Goal: Task Accomplishment & Management: Use online tool/utility

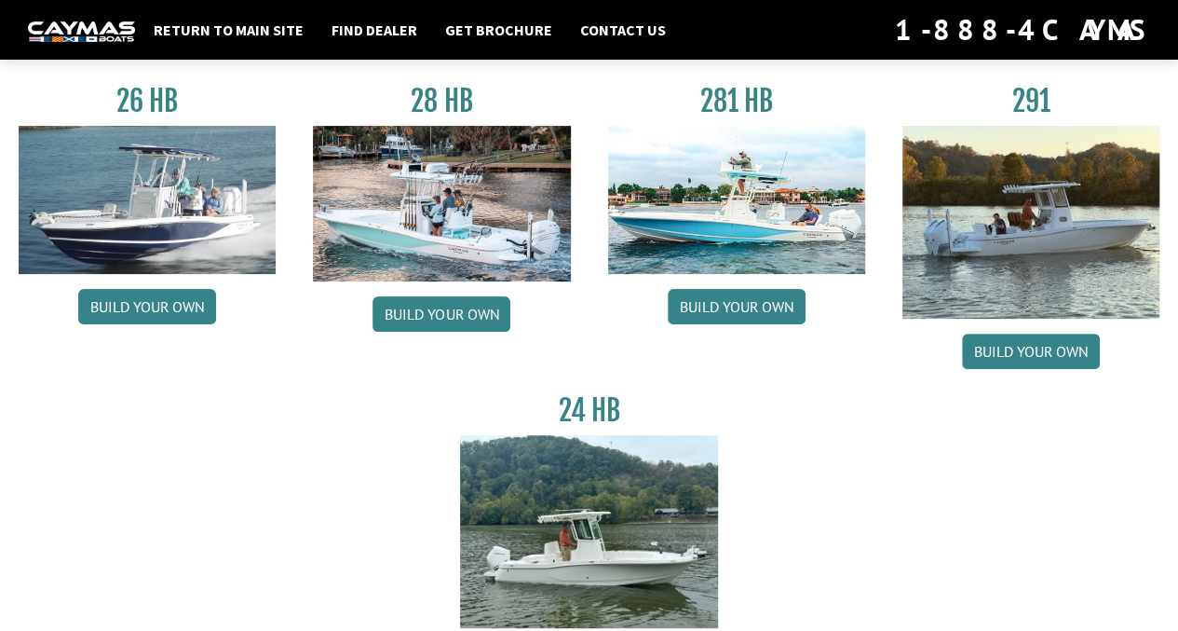
scroll to position [161, 0]
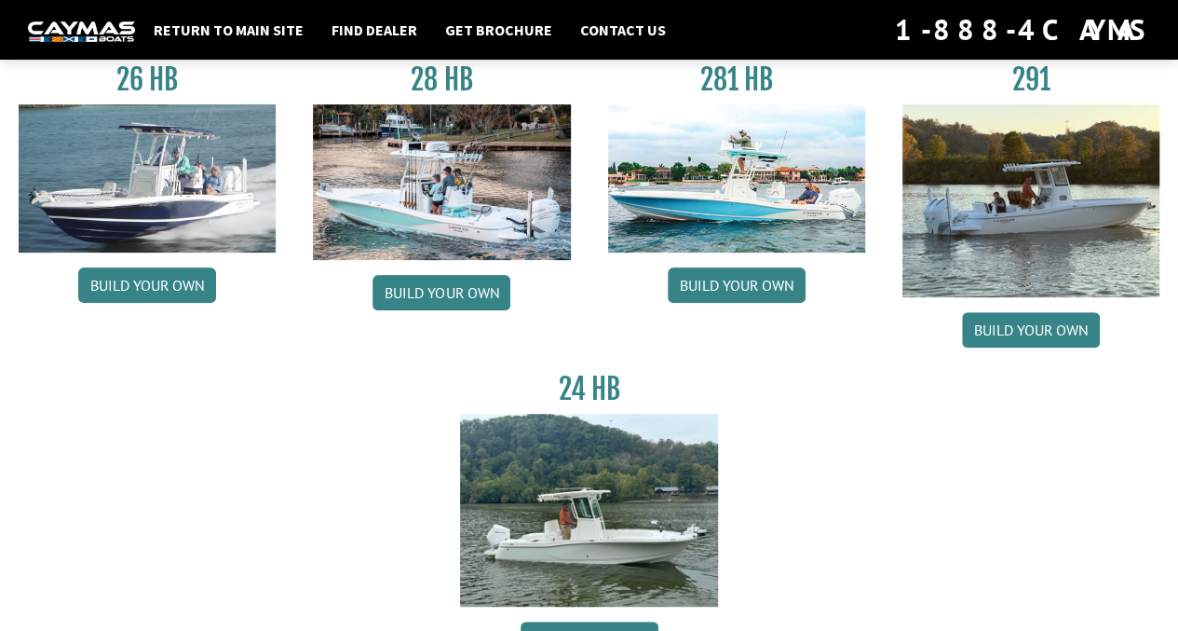
click at [723, 280] on link "Build your own" at bounding box center [737, 284] width 138 height 35
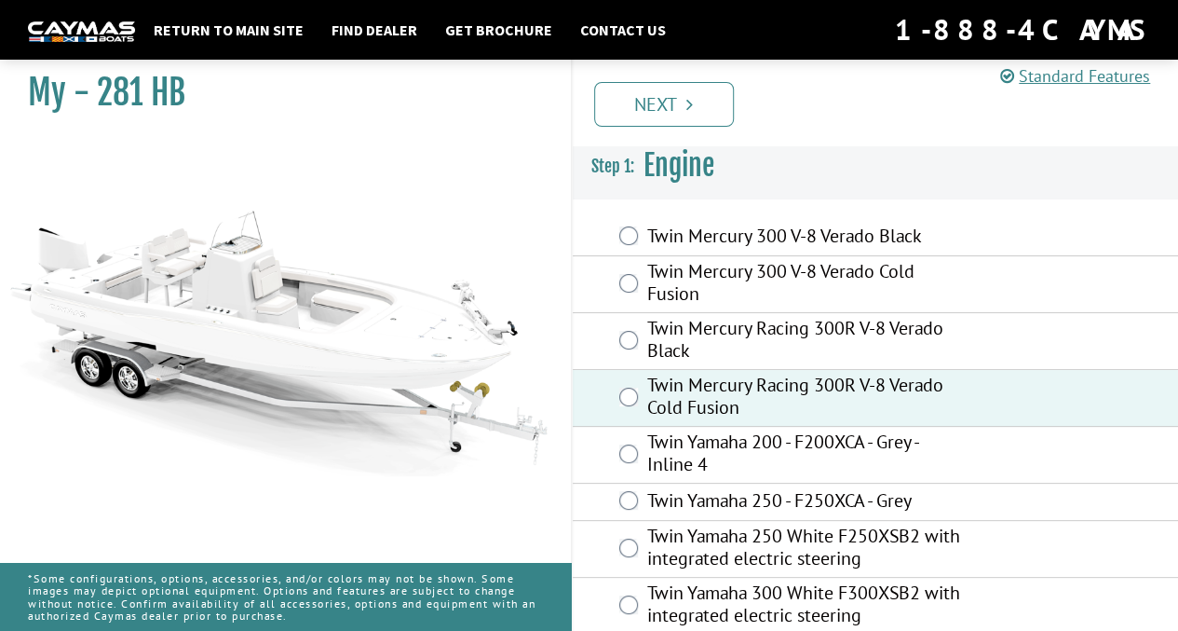
click at [680, 98] on link "Next" at bounding box center [664, 104] width 140 height 45
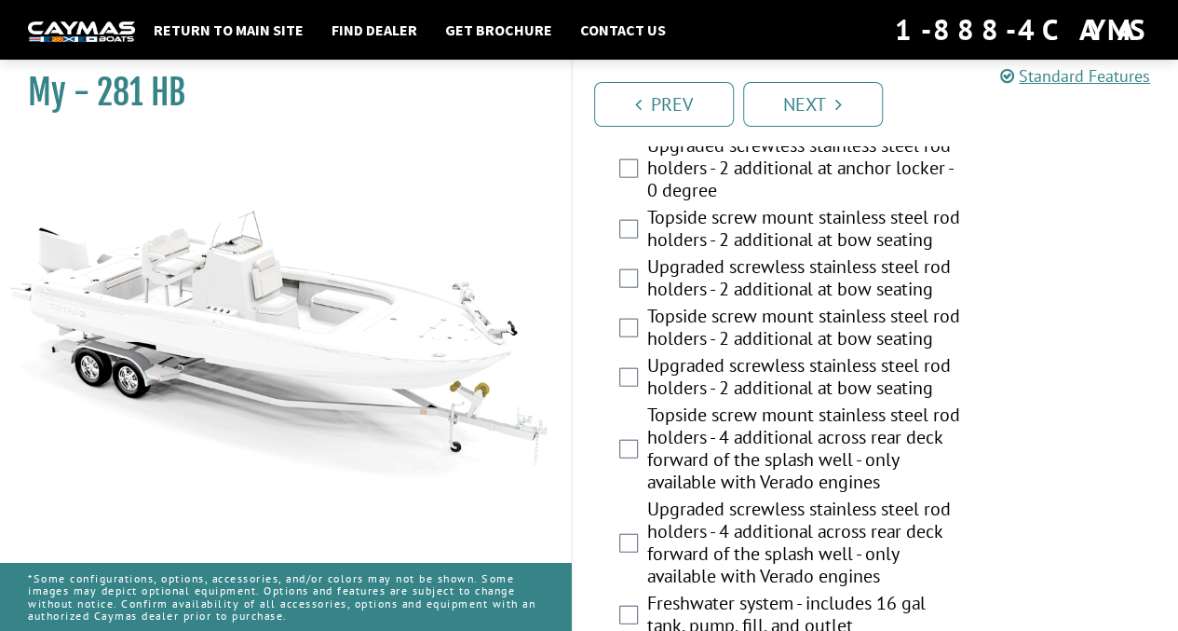
scroll to position [2058, 0]
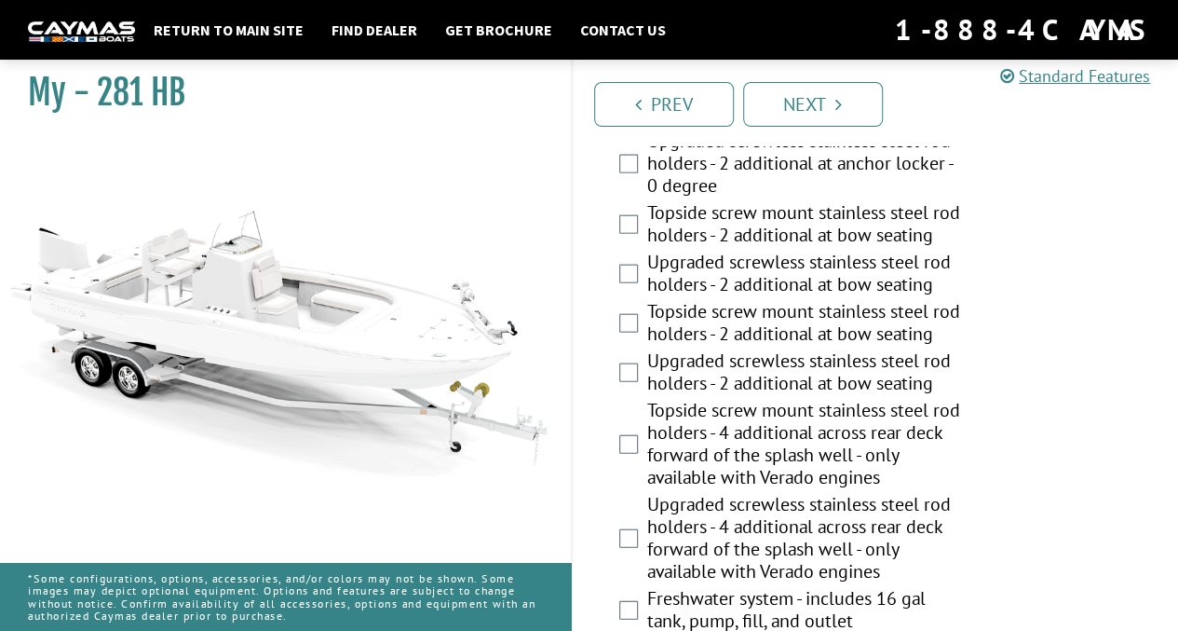
click at [791, 98] on link "Next" at bounding box center [813, 104] width 140 height 45
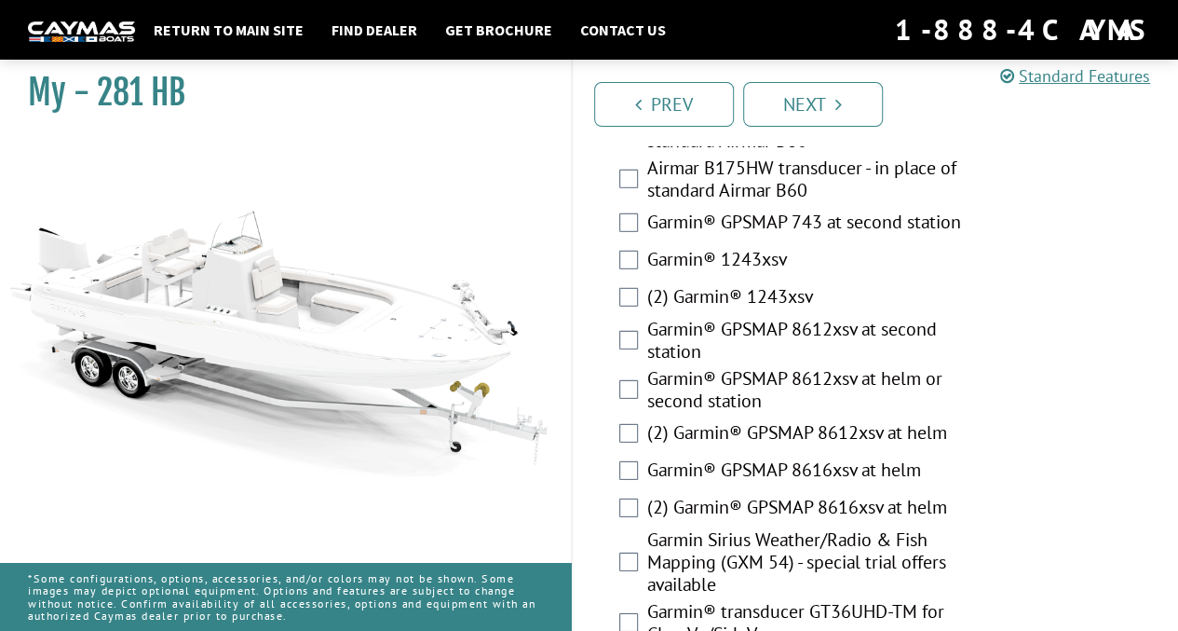
scroll to position [6080, 0]
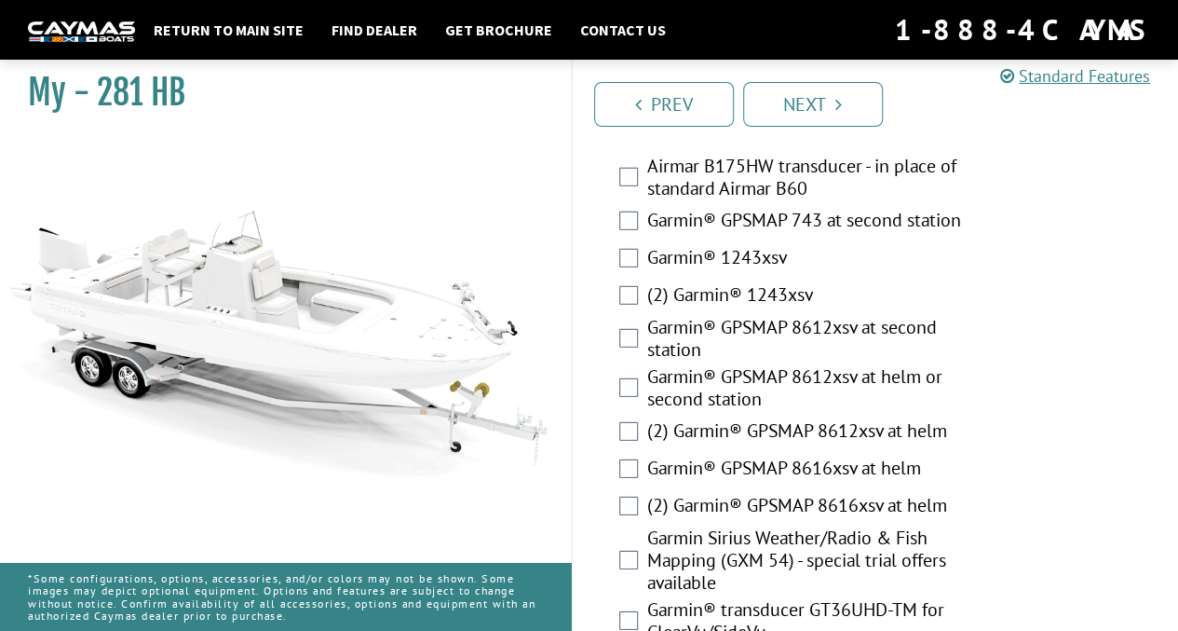
click at [637, 290] on div "(2) Garmin® 1243xsv" at bounding box center [876, 297] width 606 height 37
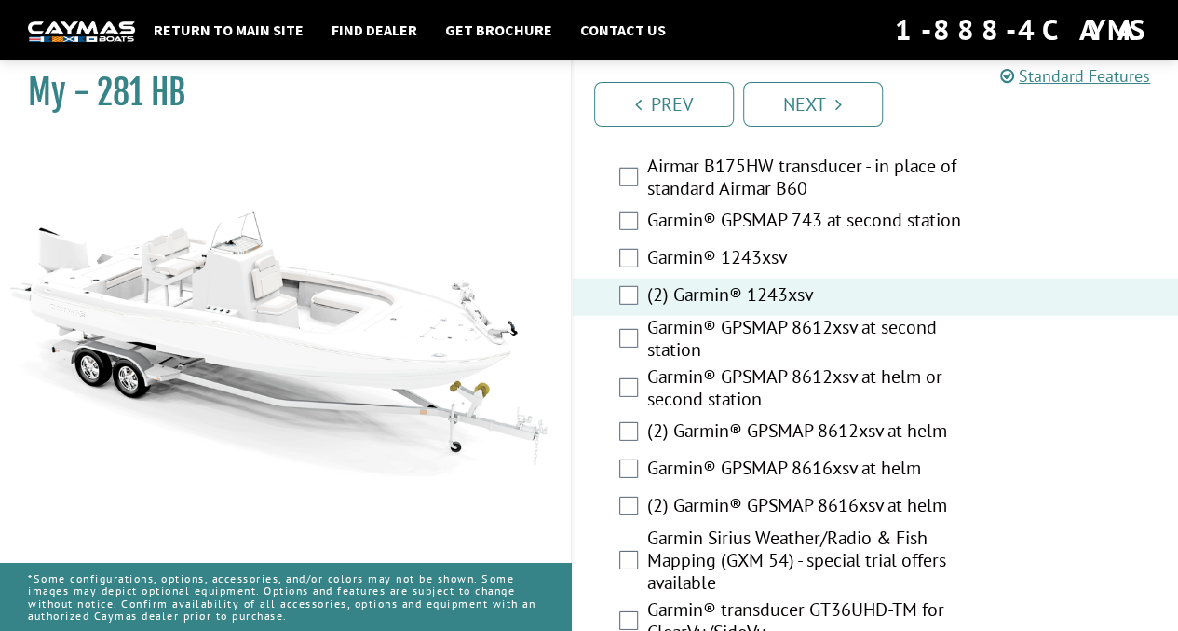
click at [796, 117] on link "Next" at bounding box center [813, 104] width 140 height 45
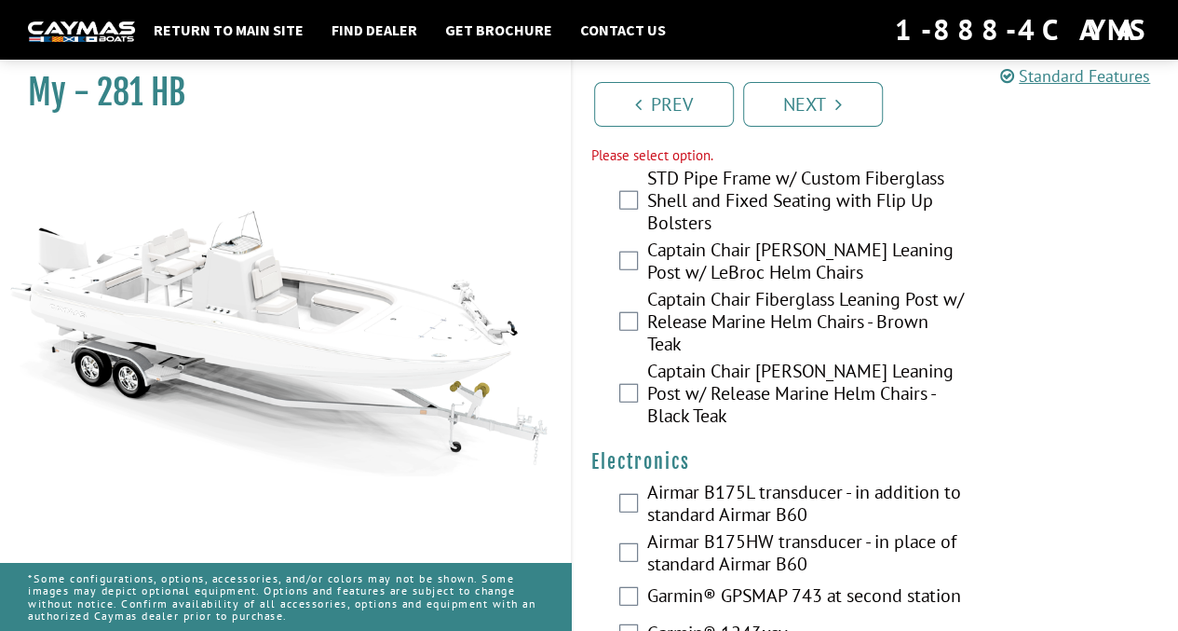
scroll to position [5660, 0]
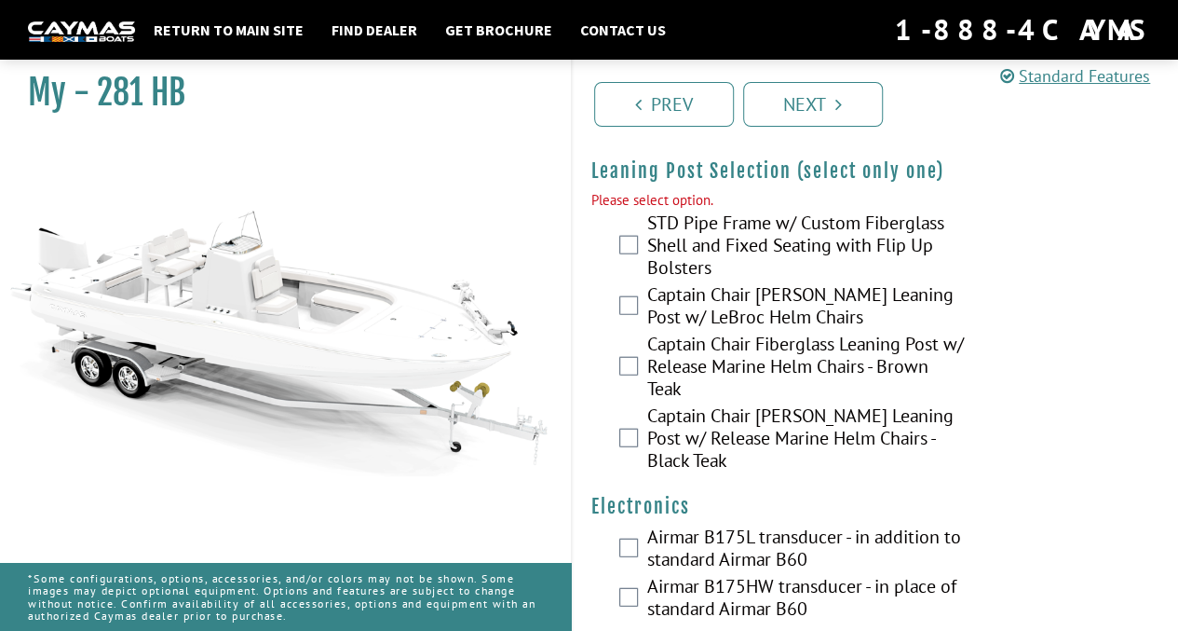
click at [639, 437] on div "Captain Chair [PERSON_NAME] Leaning Post w/ Release Marine Helm Chairs - Black …" at bounding box center [876, 440] width 606 height 72
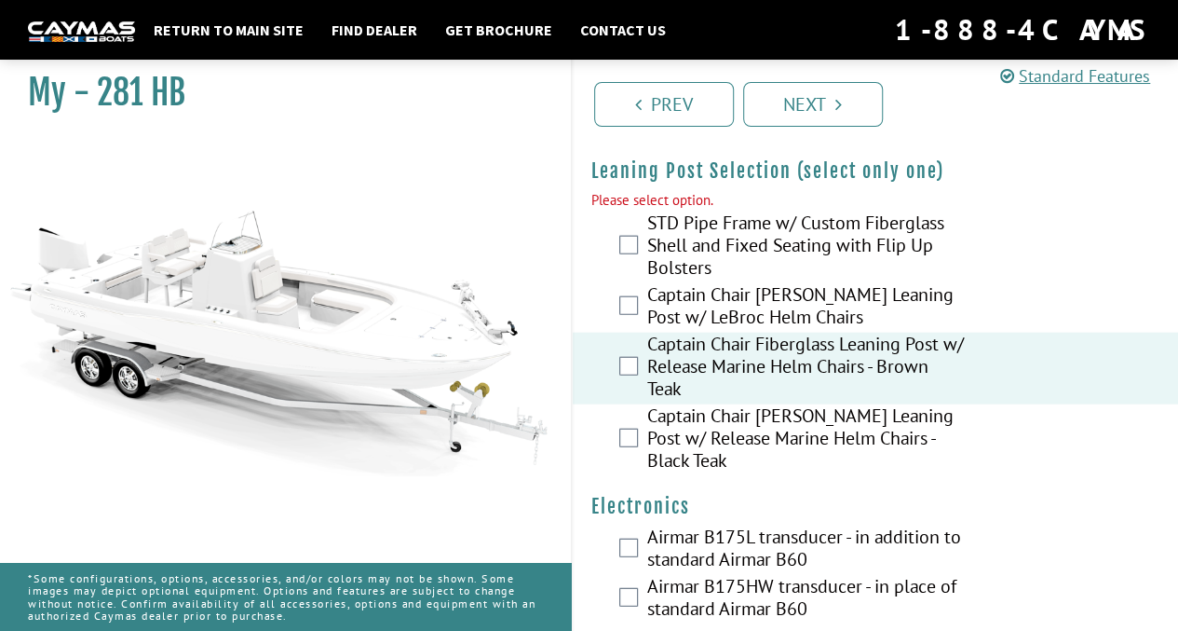
click at [802, 107] on link "Next" at bounding box center [813, 104] width 140 height 45
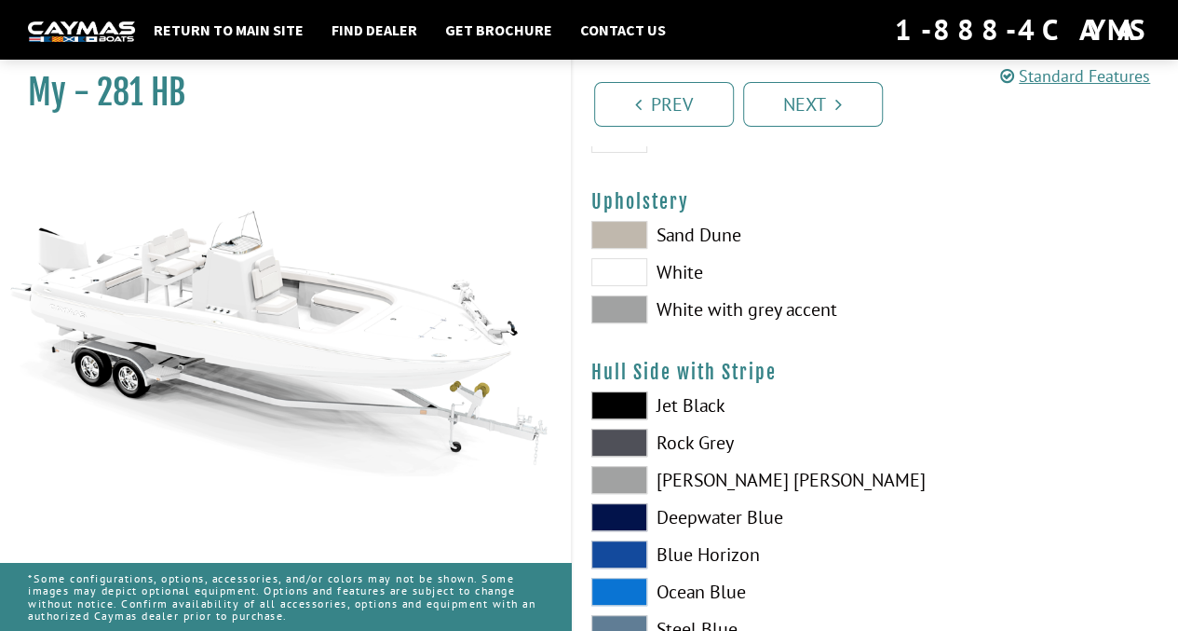
scroll to position [0, 0]
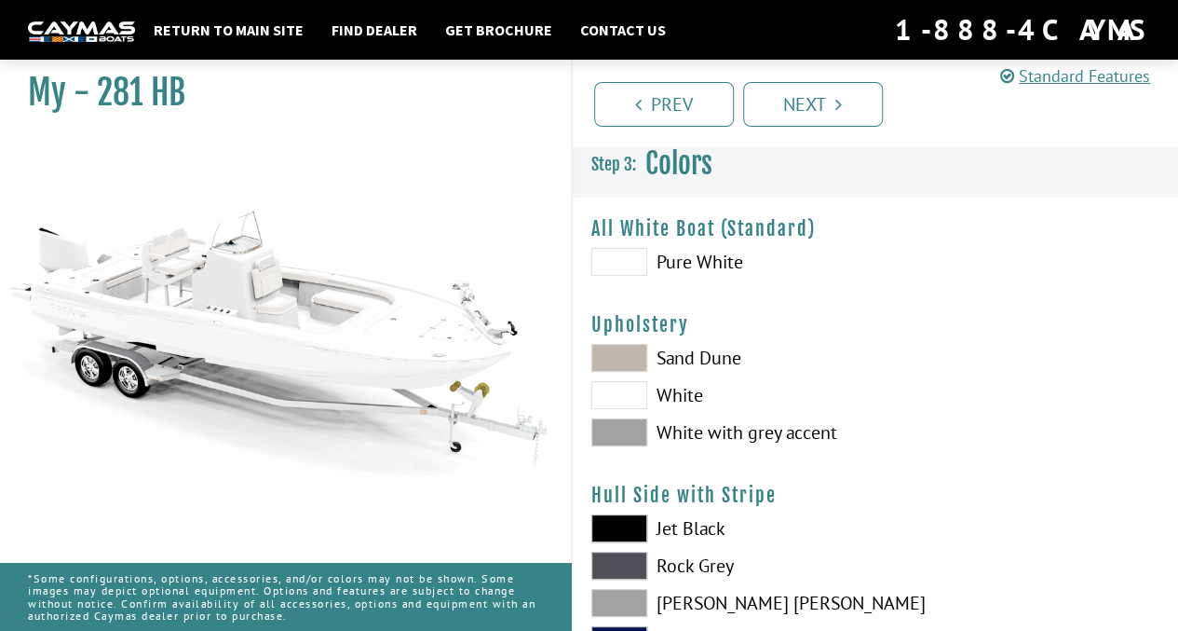
click at [616, 363] on span at bounding box center [619, 358] width 56 height 28
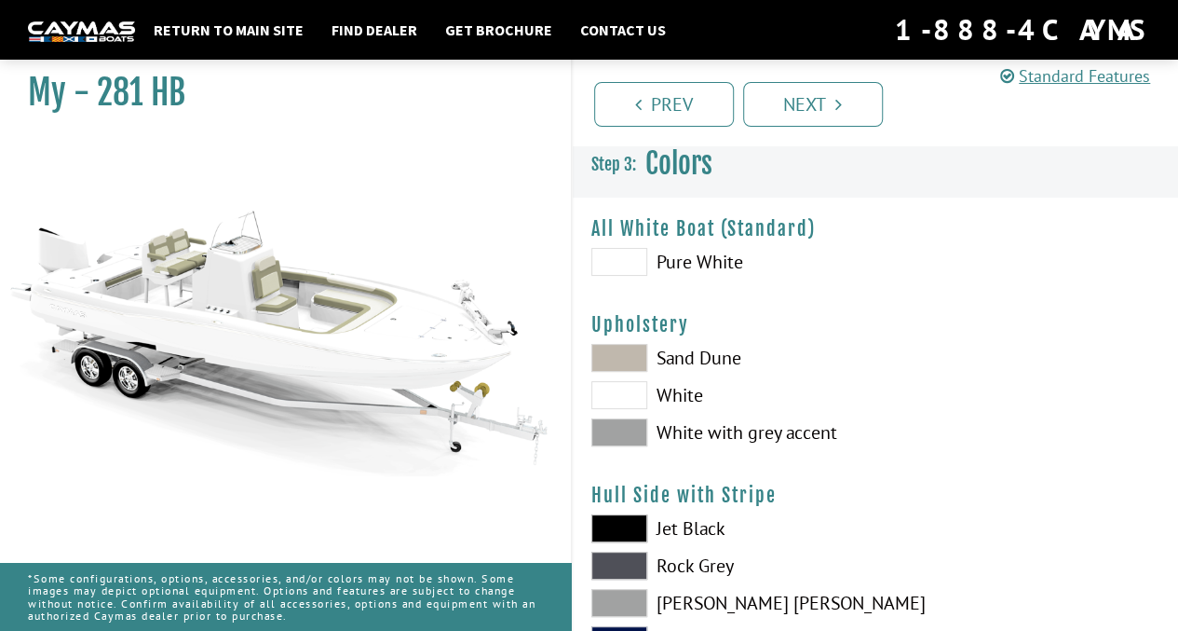
click at [626, 442] on span at bounding box center [619, 432] width 56 height 28
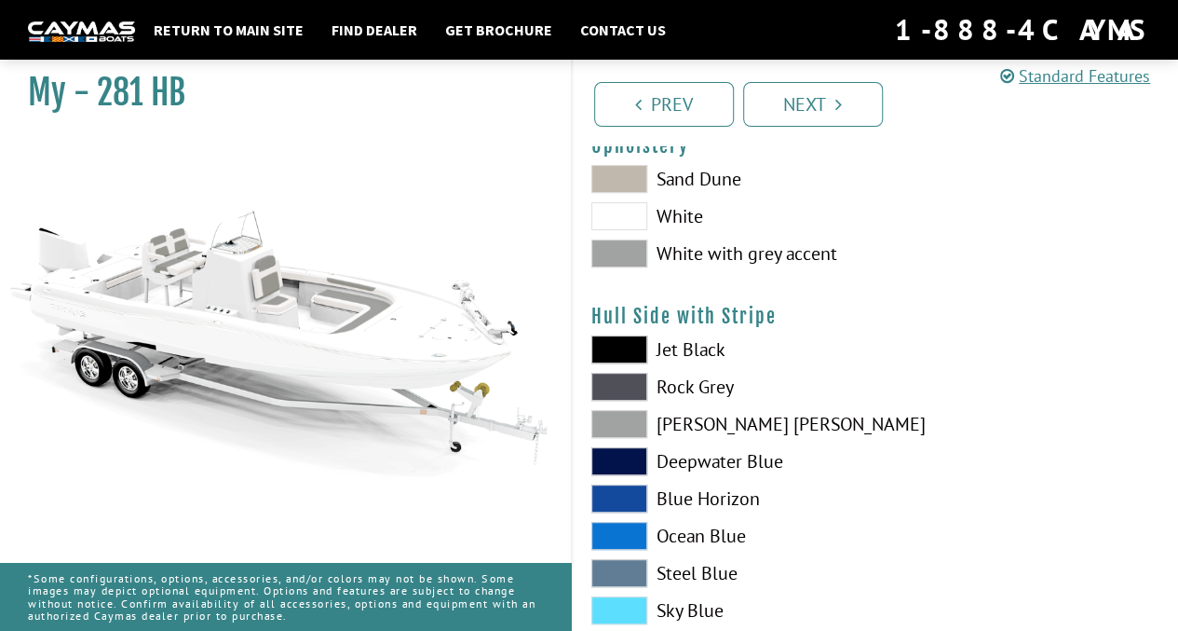
scroll to position [222, 0]
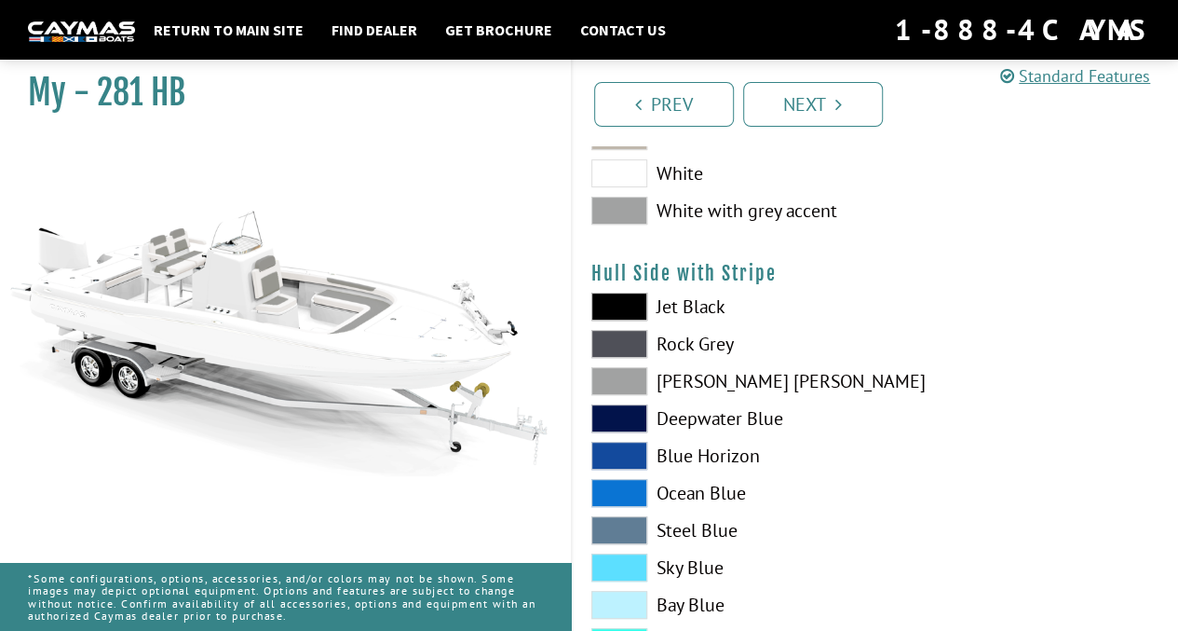
click at [630, 297] on span at bounding box center [619, 306] width 56 height 28
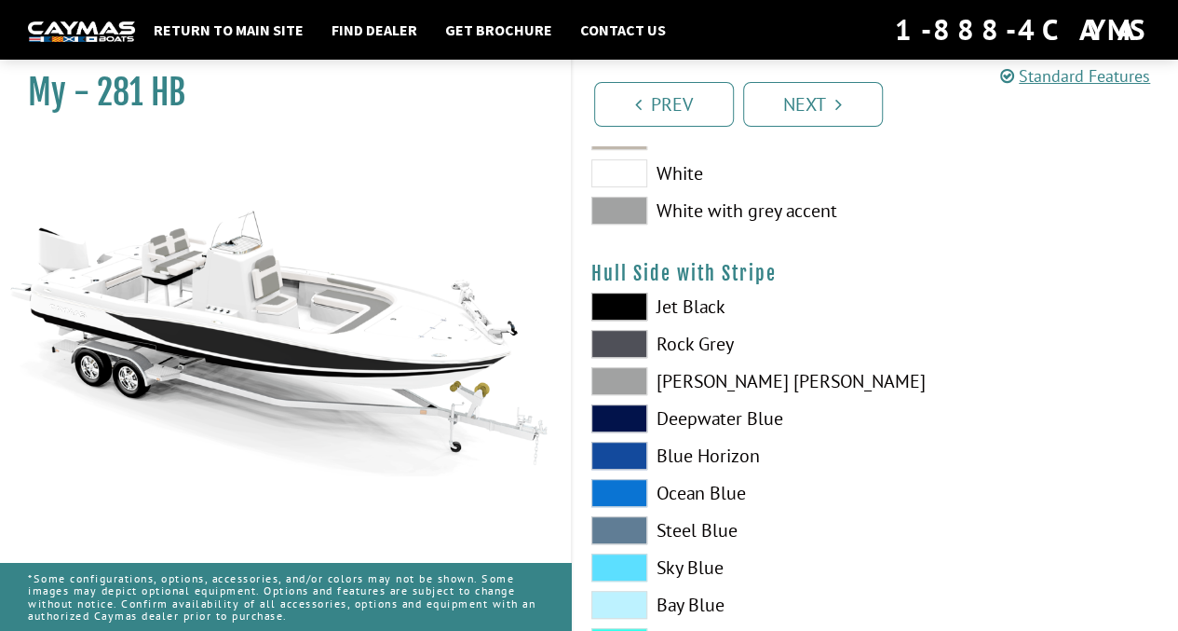
click at [632, 342] on span at bounding box center [619, 344] width 56 height 28
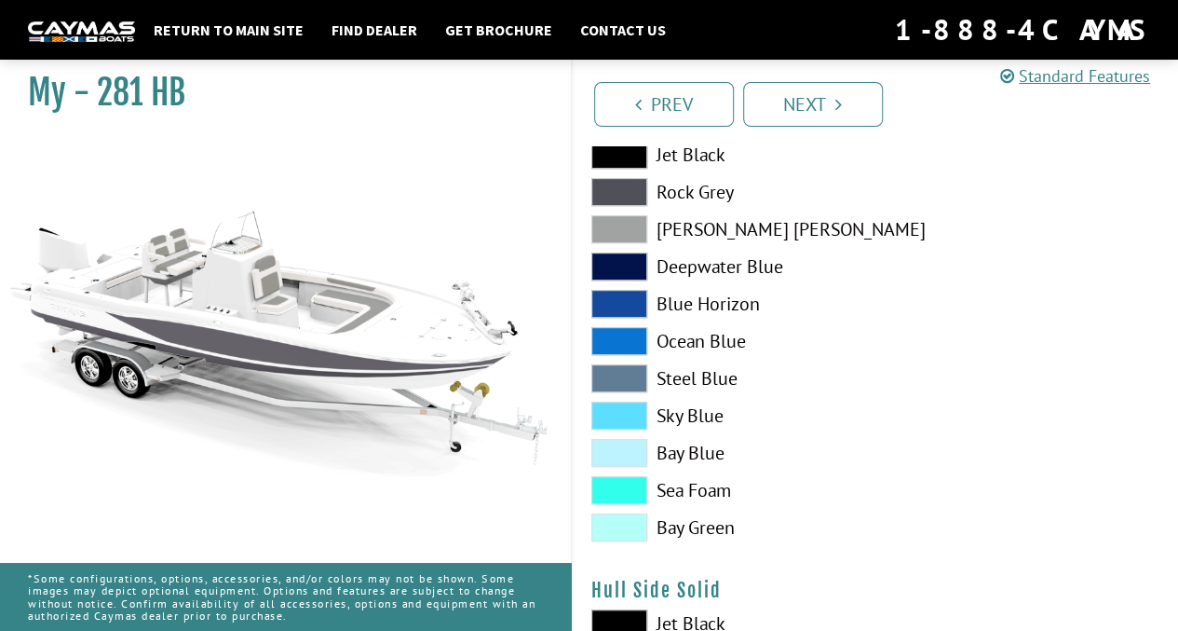
scroll to position [379, 0]
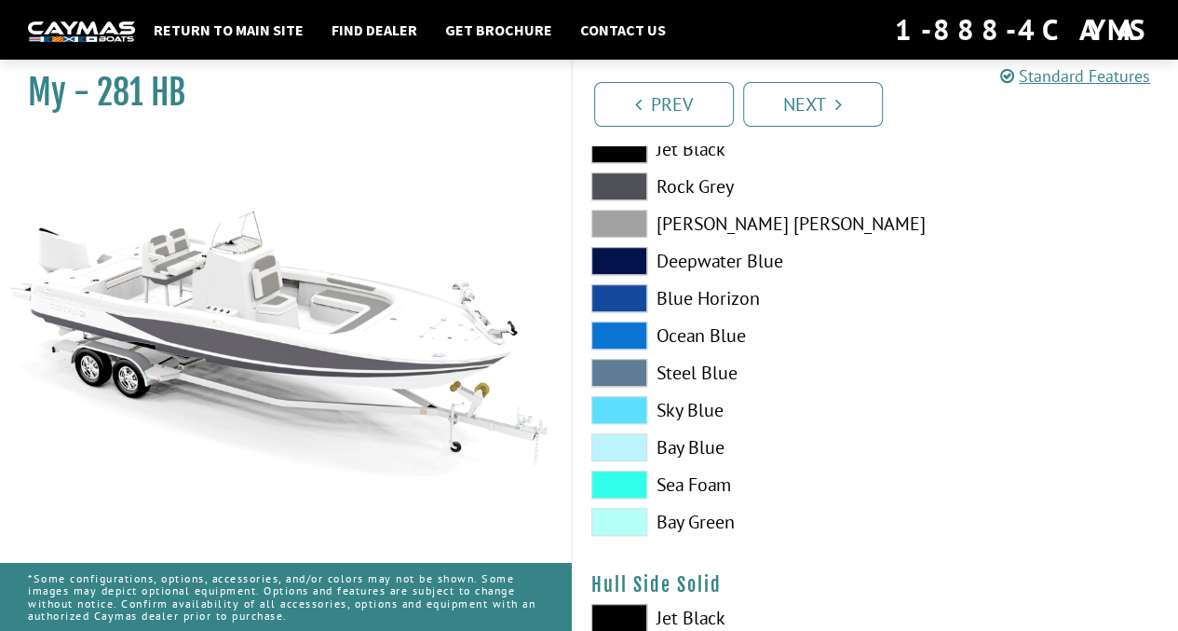
click at [623, 260] on span at bounding box center [619, 261] width 56 height 28
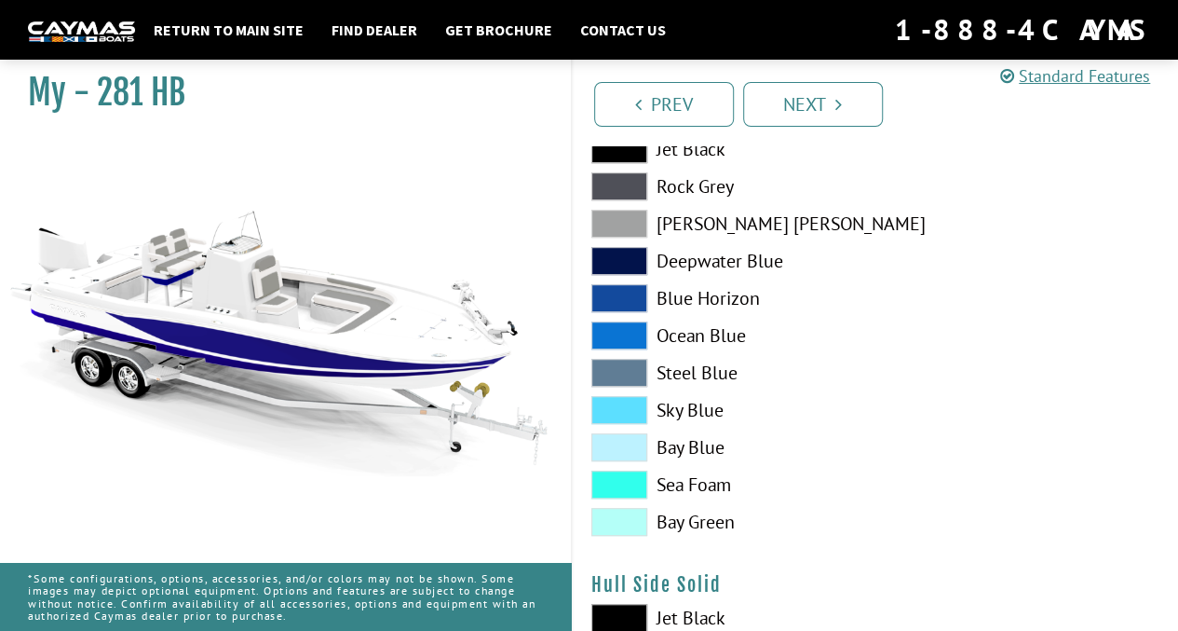
click at [623, 316] on div "Jet Black Rock Grey Dove Gray Deepwater Blue Blue Horizon Ocean Blue" at bounding box center [724, 340] width 303 height 410
click at [628, 333] on span at bounding box center [619, 335] width 56 height 28
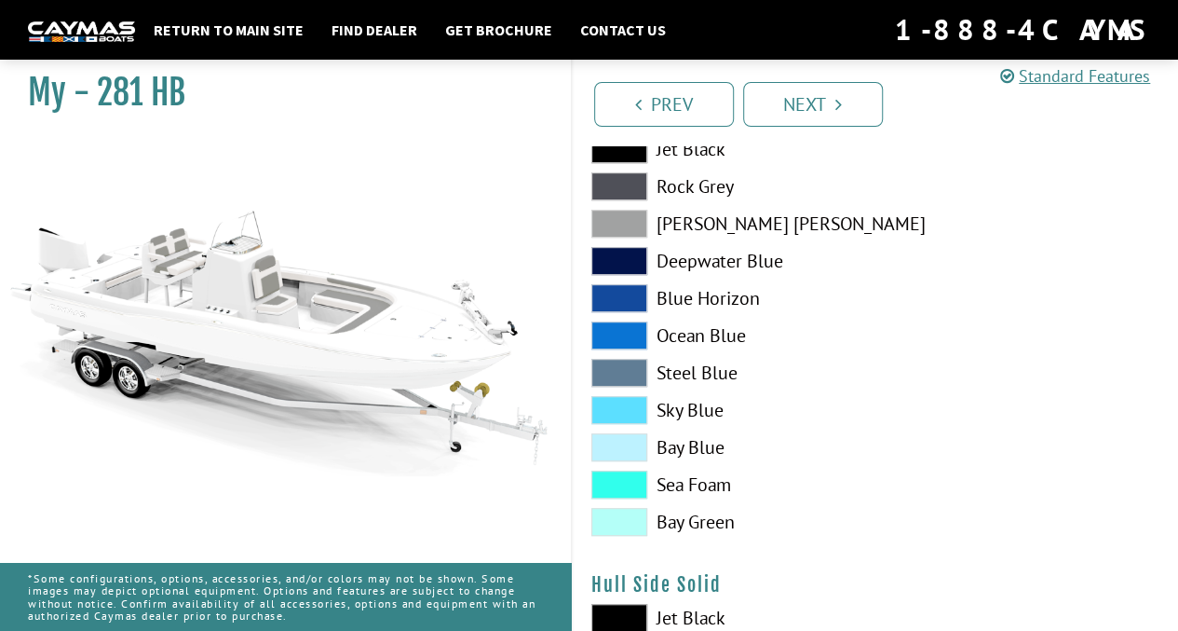
click at [612, 475] on span at bounding box center [619, 484] width 56 height 28
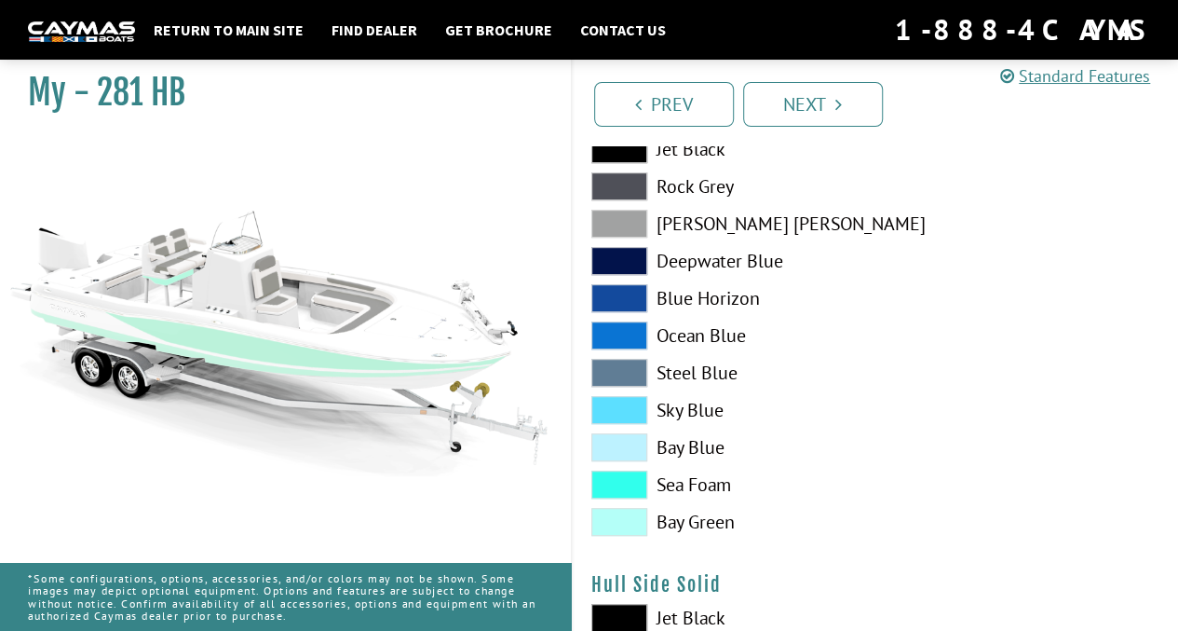
click at [628, 446] on span at bounding box center [619, 447] width 56 height 28
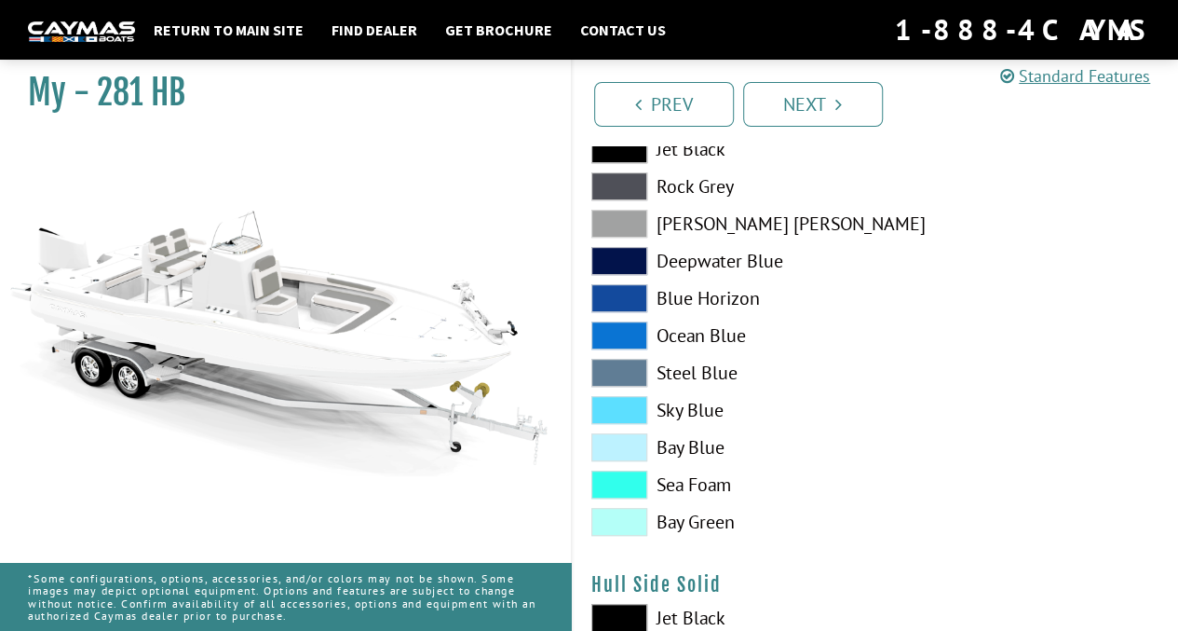
click at [630, 400] on span at bounding box center [619, 410] width 56 height 28
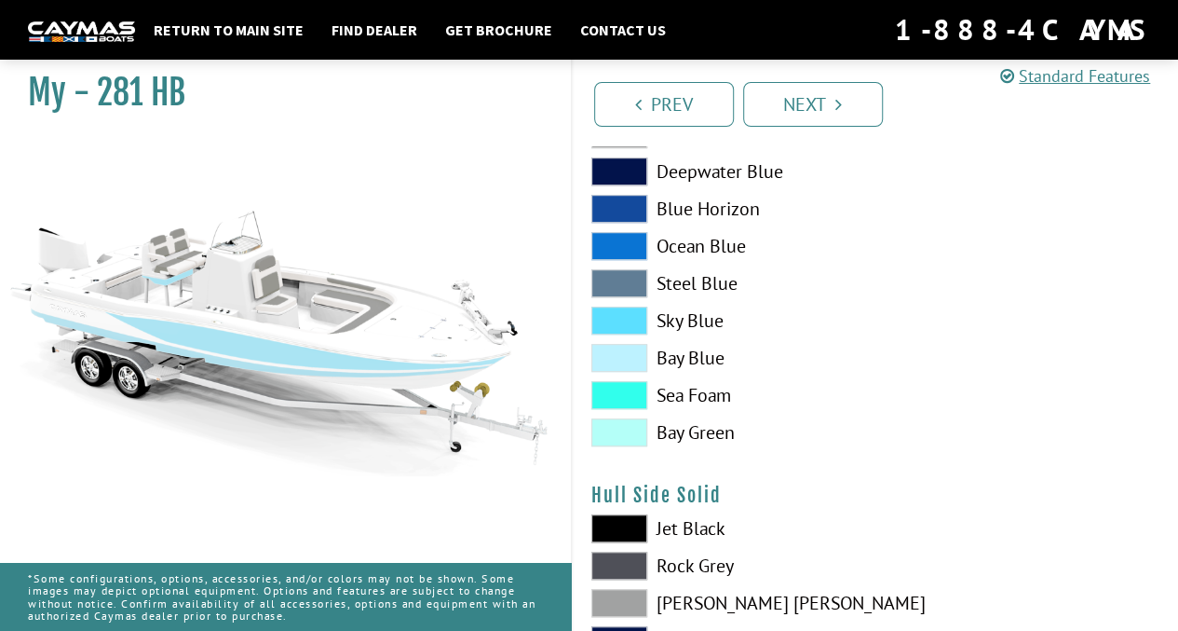
scroll to position [474, 0]
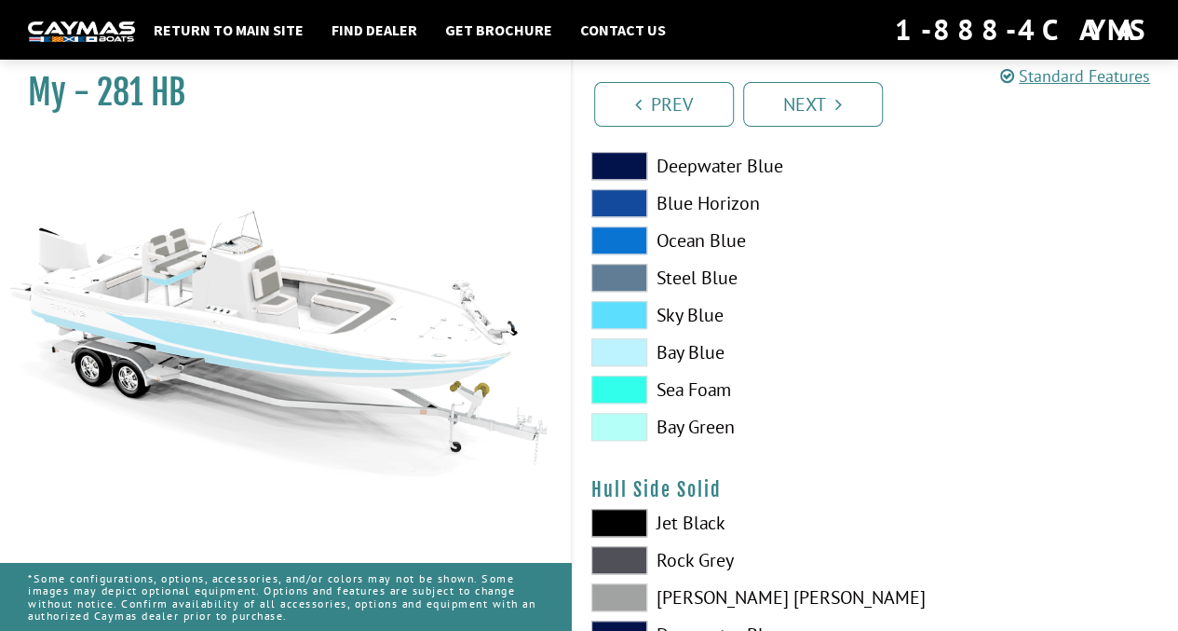
click at [630, 424] on span at bounding box center [619, 427] width 56 height 28
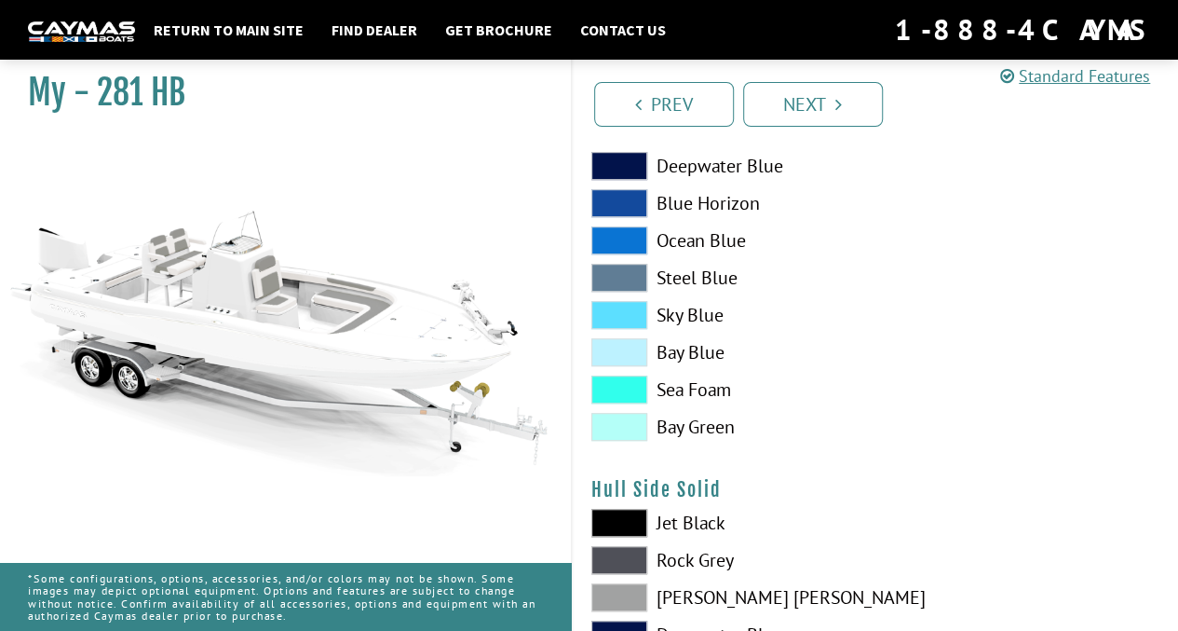
click at [630, 391] on span at bounding box center [619, 389] width 56 height 28
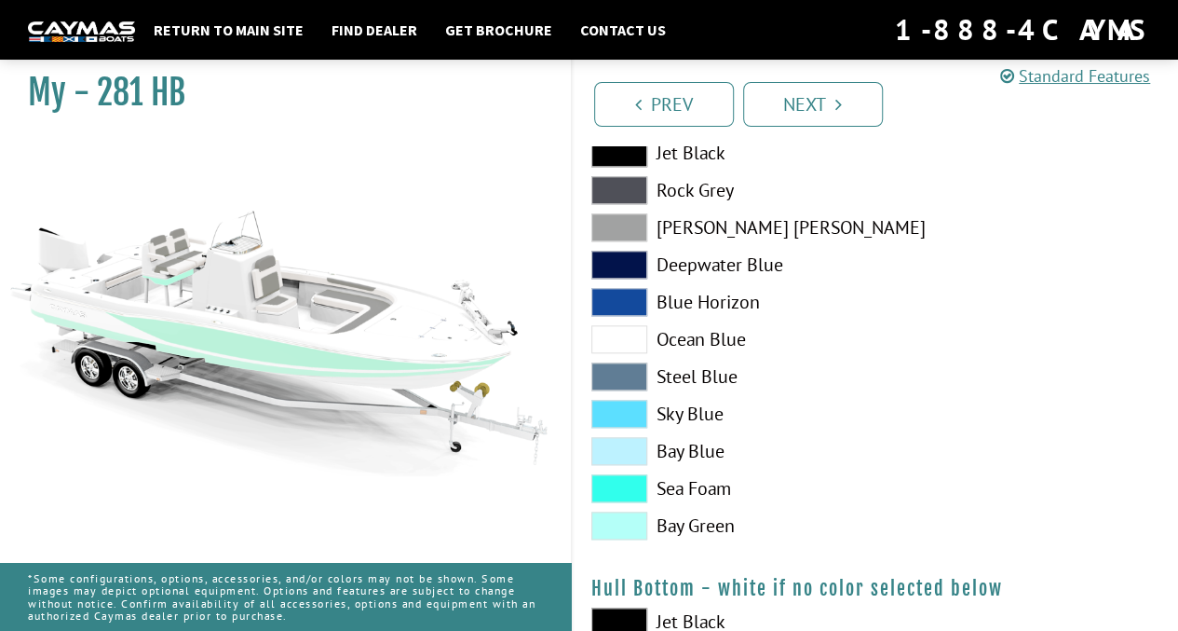
scroll to position [849, 0]
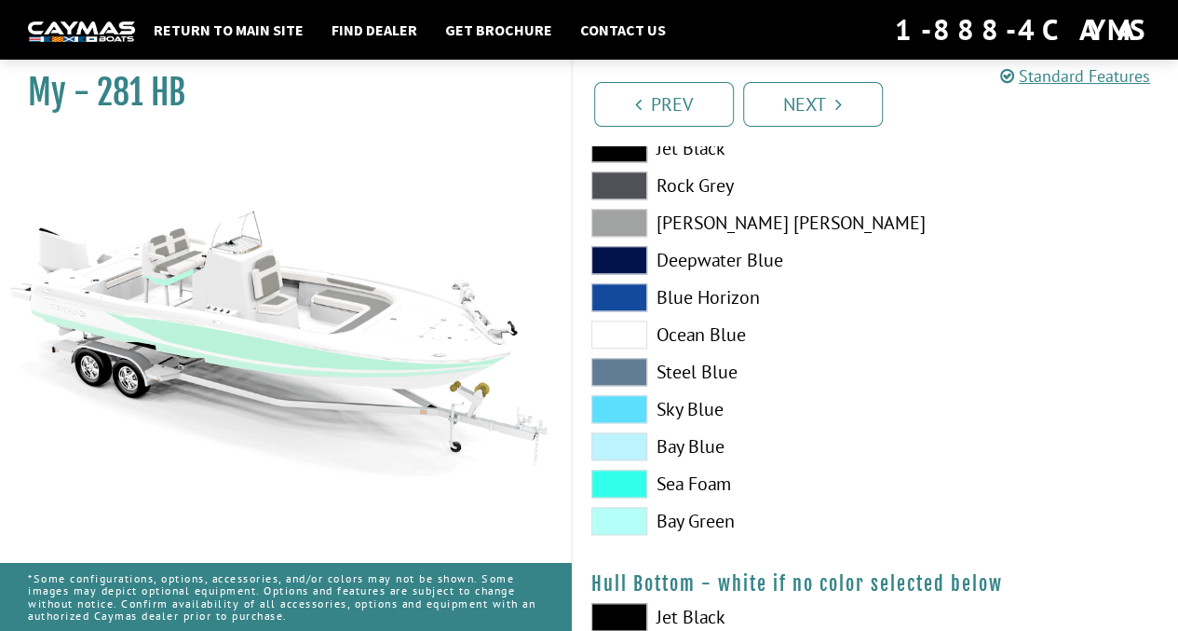
click at [607, 481] on span at bounding box center [619, 483] width 56 height 28
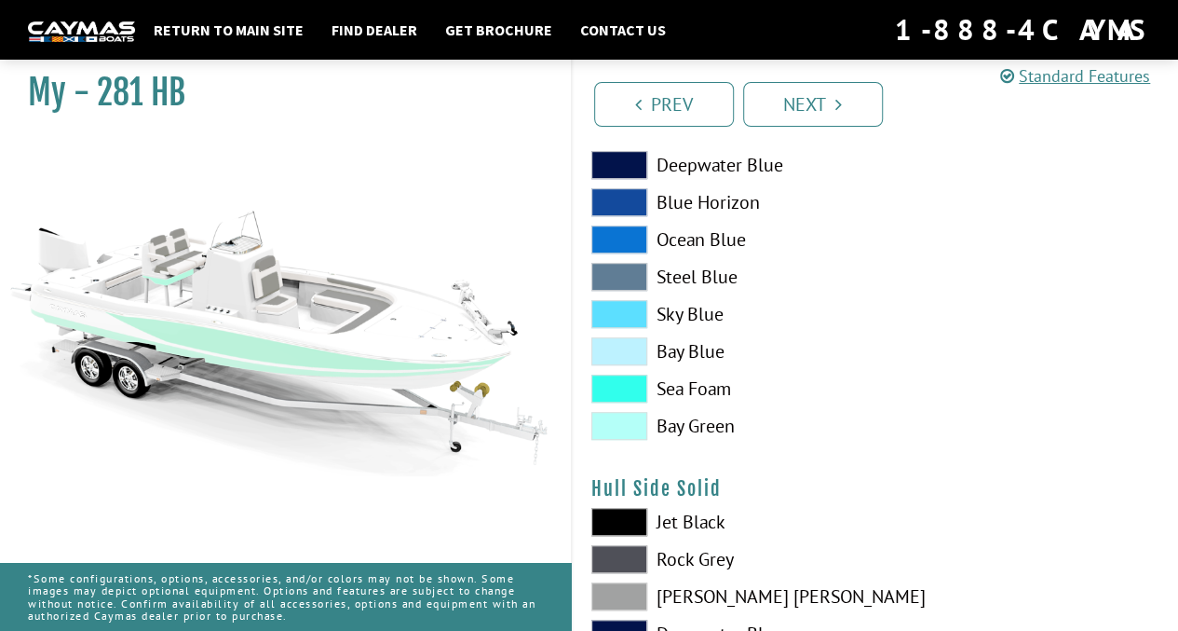
scroll to position [474, 0]
click at [633, 377] on span at bounding box center [619, 389] width 56 height 28
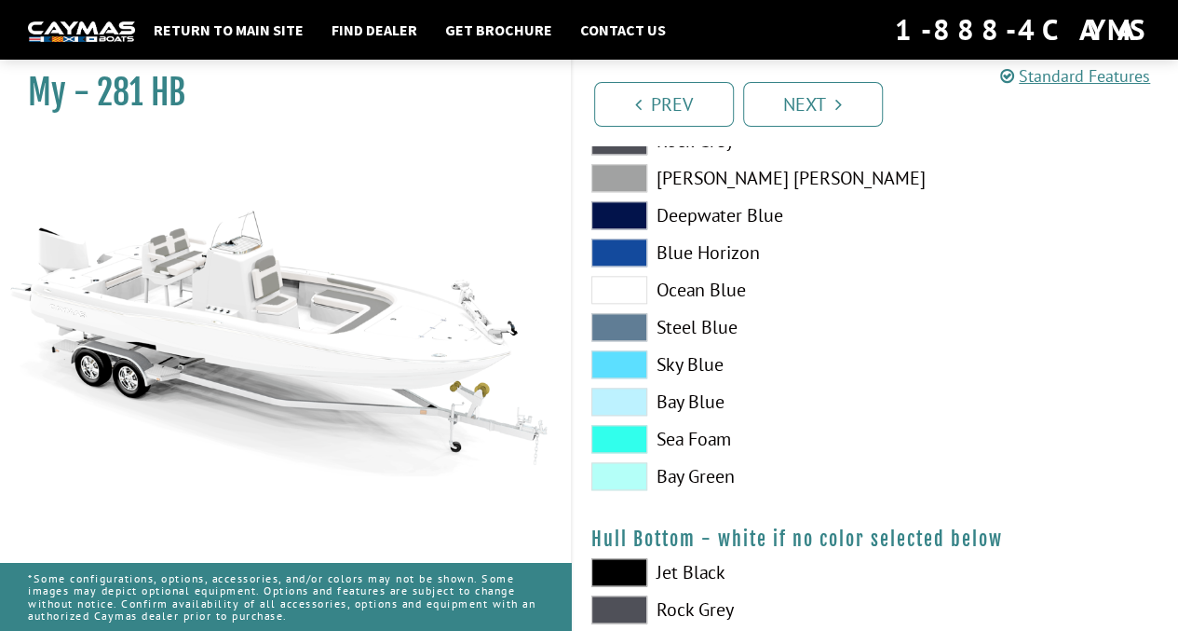
scroll to position [895, 0]
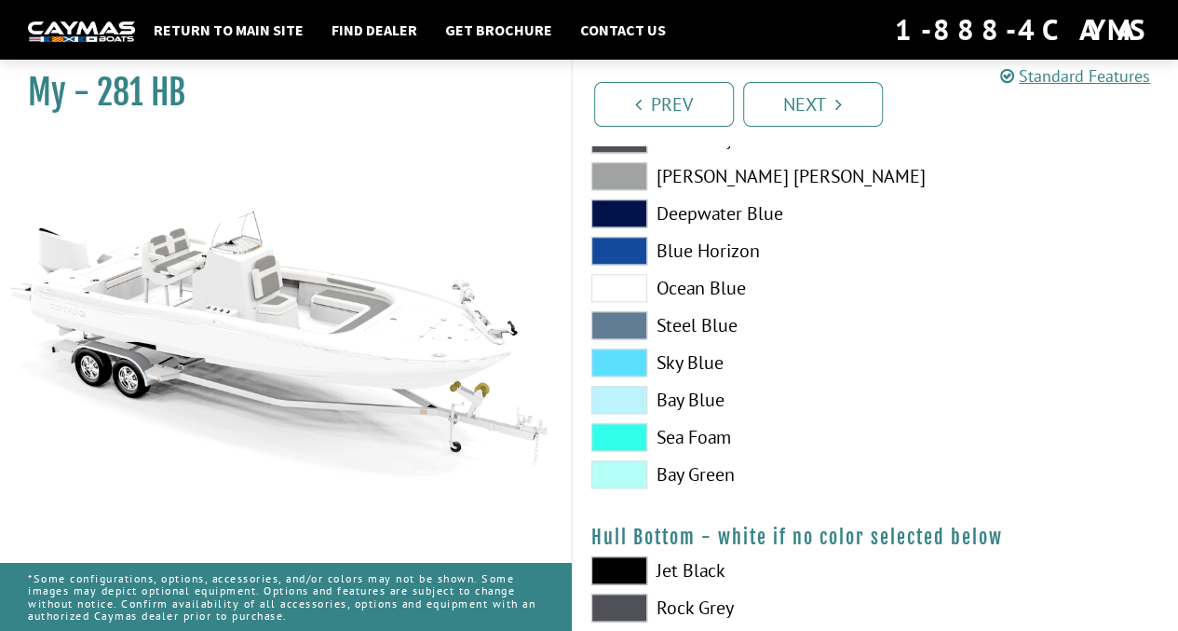
drag, startPoint x: 626, startPoint y: 306, endPoint x: 632, endPoint y: 320, distance: 15.4
click at [632, 320] on div "Jet Black Rock Grey Dove Gray Deepwater Blue Blue Horizon Ocean Blue" at bounding box center [724, 293] width 303 height 410
click at [632, 320] on span at bounding box center [619, 325] width 56 height 28
click at [632, 439] on span at bounding box center [619, 437] width 56 height 28
click at [632, 476] on span at bounding box center [619, 474] width 56 height 28
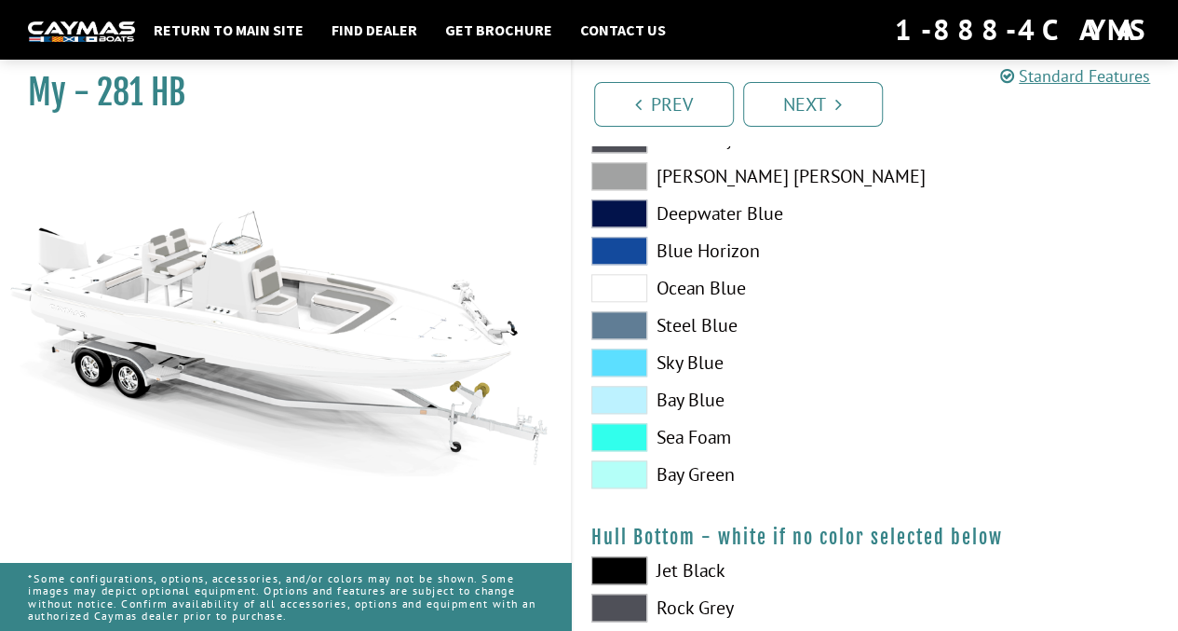
click at [632, 429] on span at bounding box center [619, 437] width 56 height 28
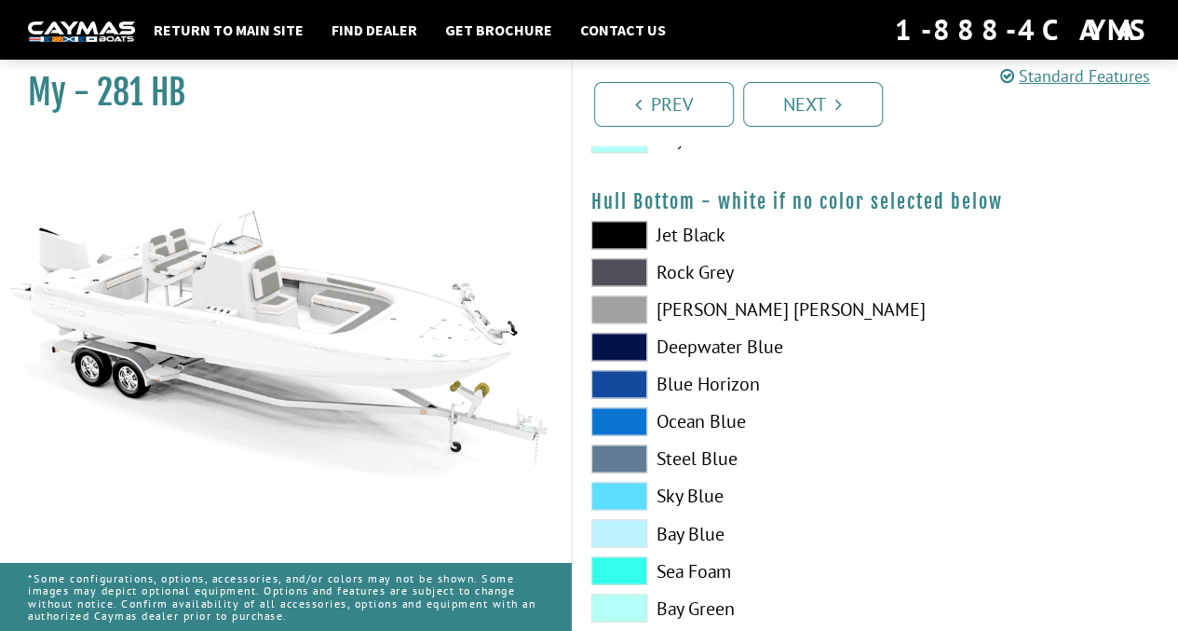
scroll to position [1235, 0]
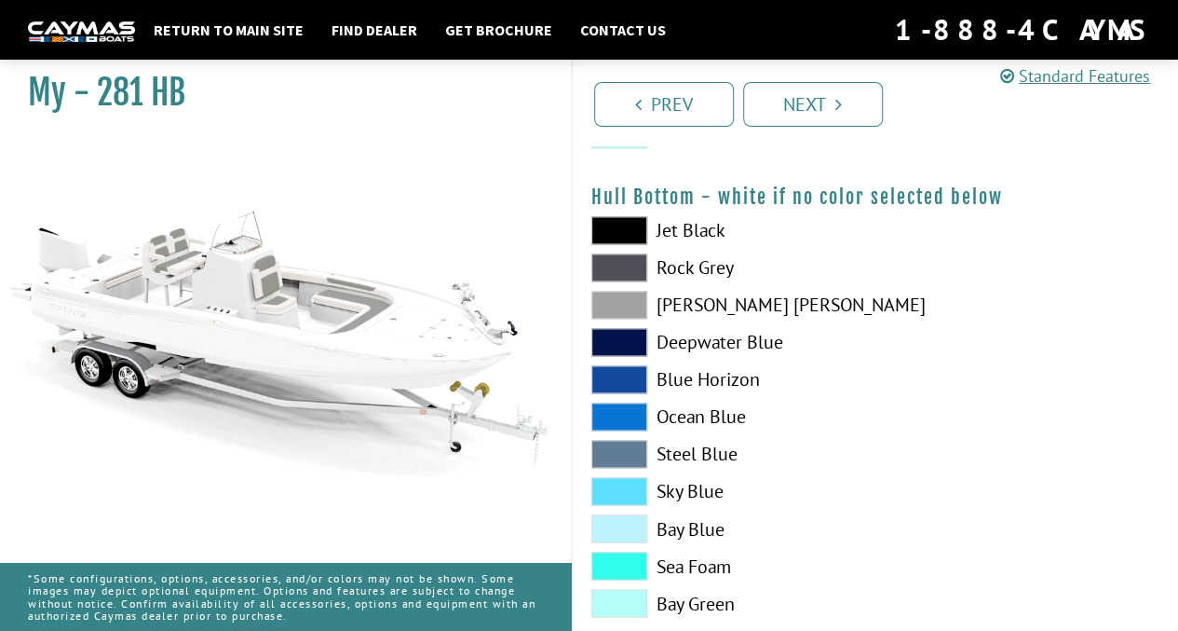
click at [616, 291] on span at bounding box center [619, 305] width 56 height 28
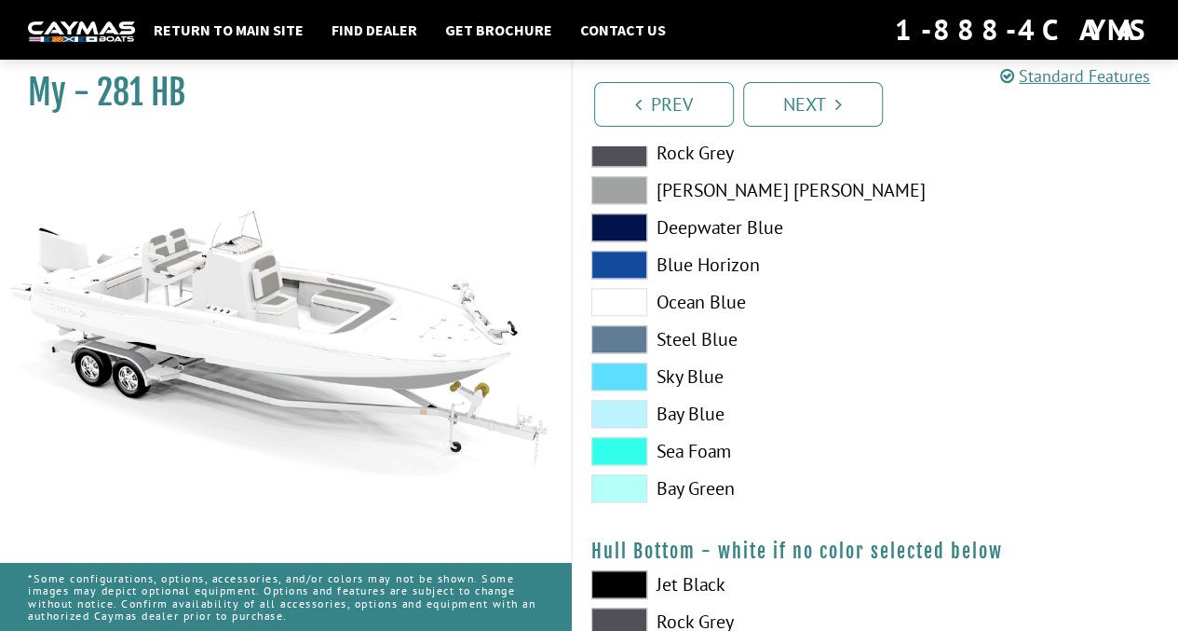
scroll to position [877, 0]
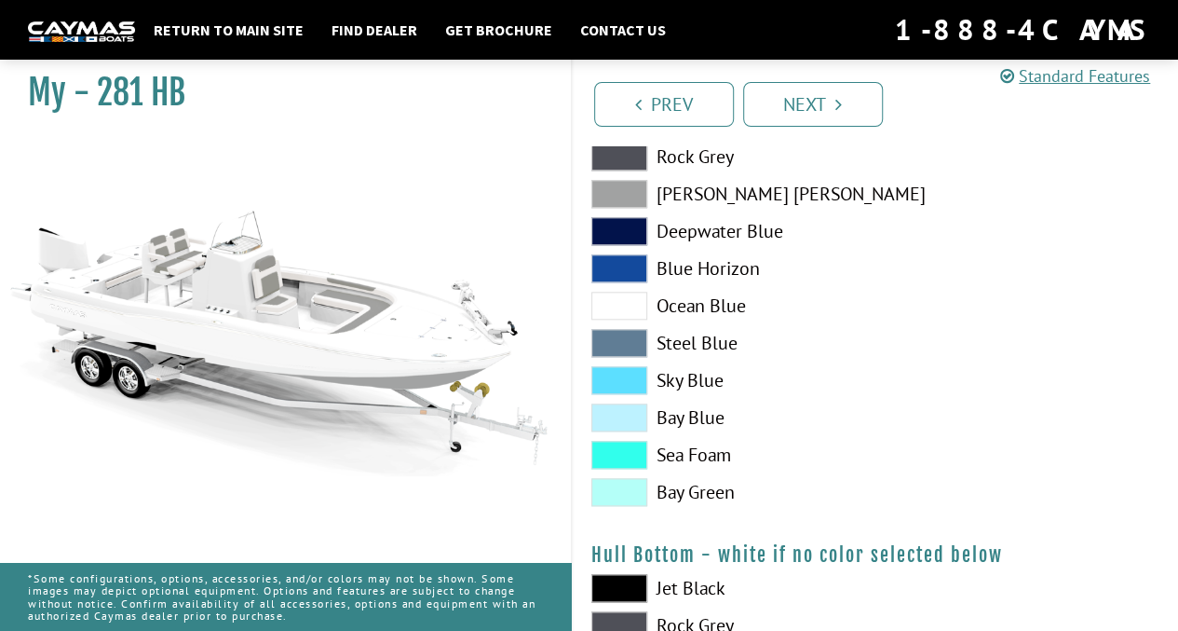
click at [622, 420] on span at bounding box center [619, 417] width 56 height 28
click at [628, 452] on span at bounding box center [619, 455] width 56 height 28
click at [622, 196] on span at bounding box center [619, 194] width 56 height 28
click at [627, 230] on span at bounding box center [619, 231] width 56 height 28
click at [618, 444] on span at bounding box center [619, 455] width 56 height 28
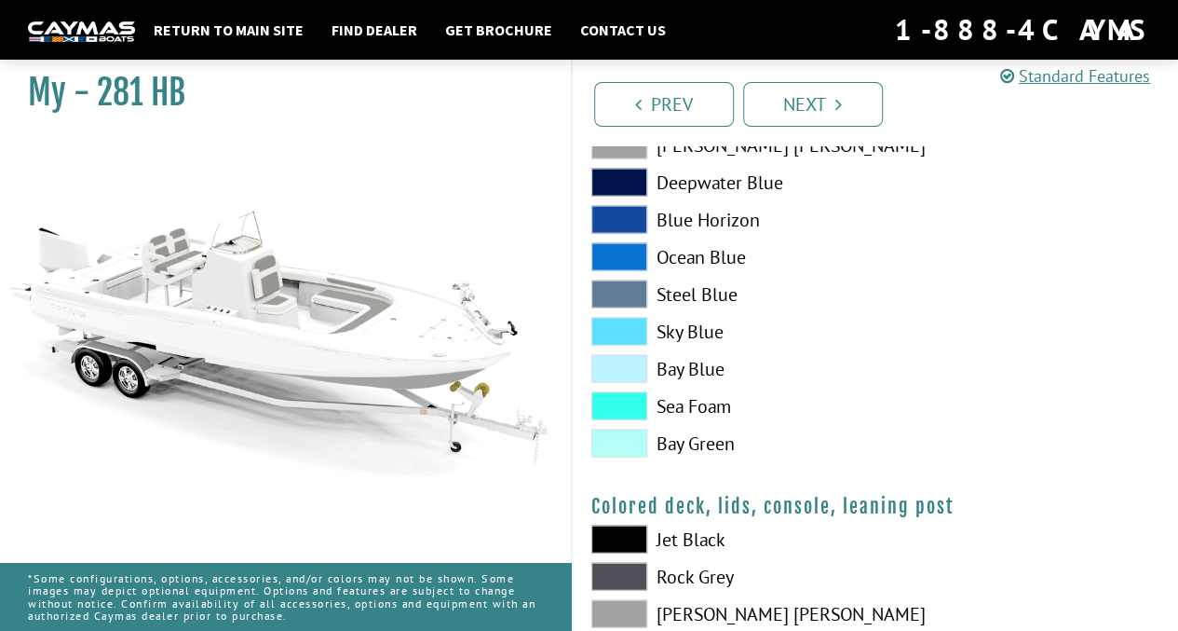
scroll to position [1864, 0]
click at [619, 393] on span at bounding box center [619, 405] width 56 height 28
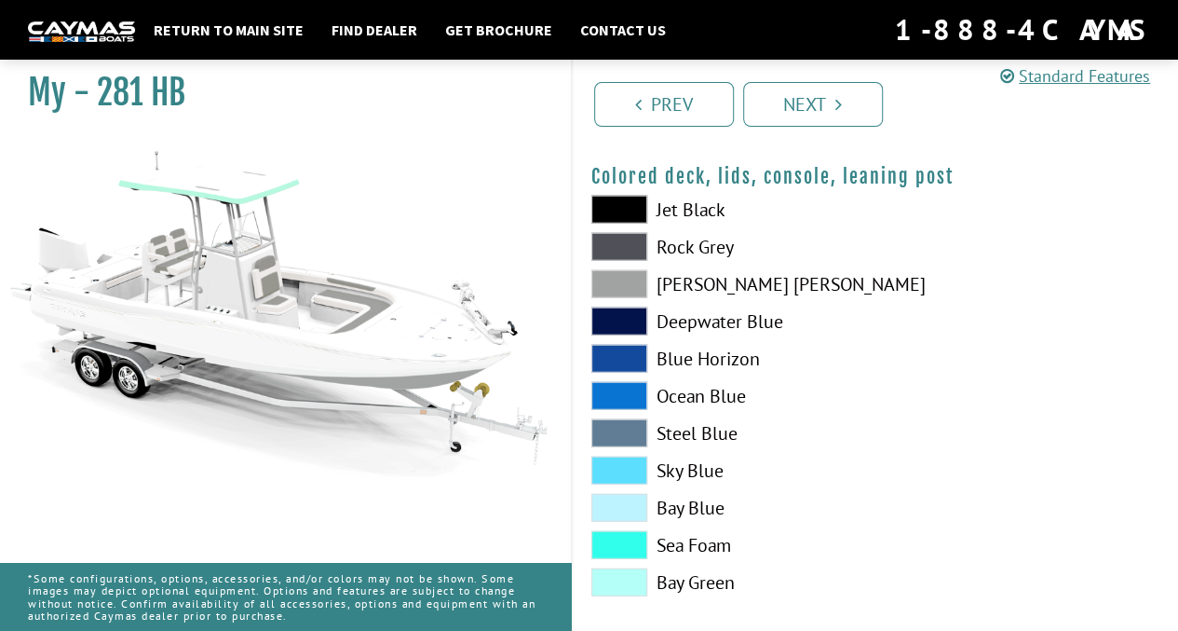
scroll to position [2210, 0]
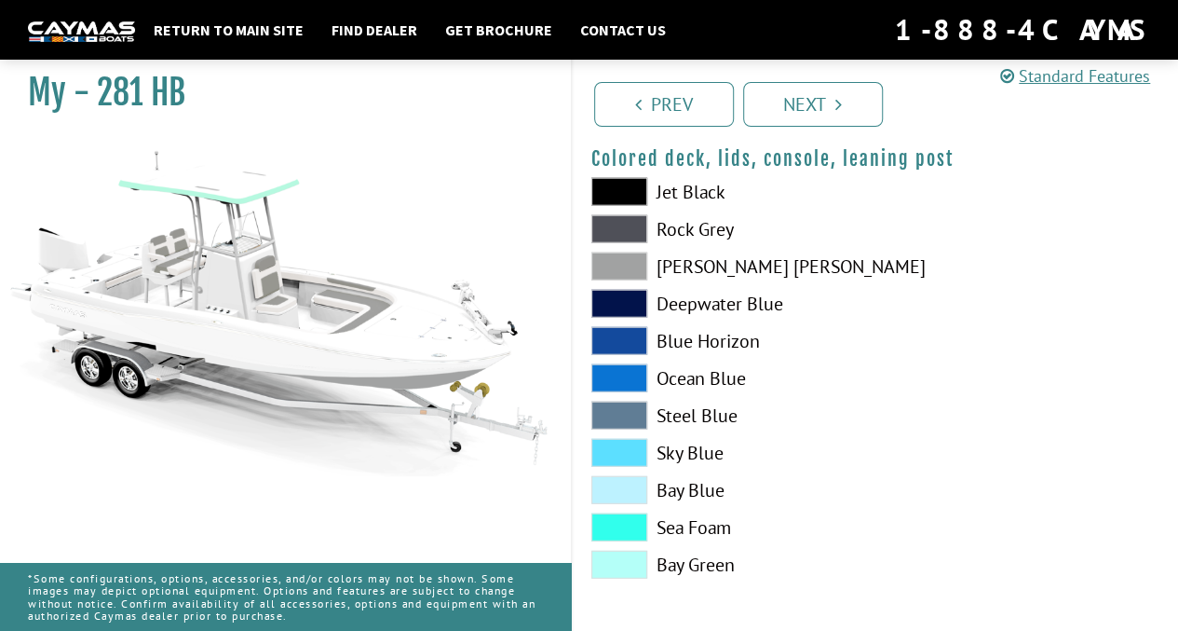
click at [611, 516] on span at bounding box center [619, 527] width 56 height 28
click at [805, 112] on link "Next" at bounding box center [813, 104] width 140 height 45
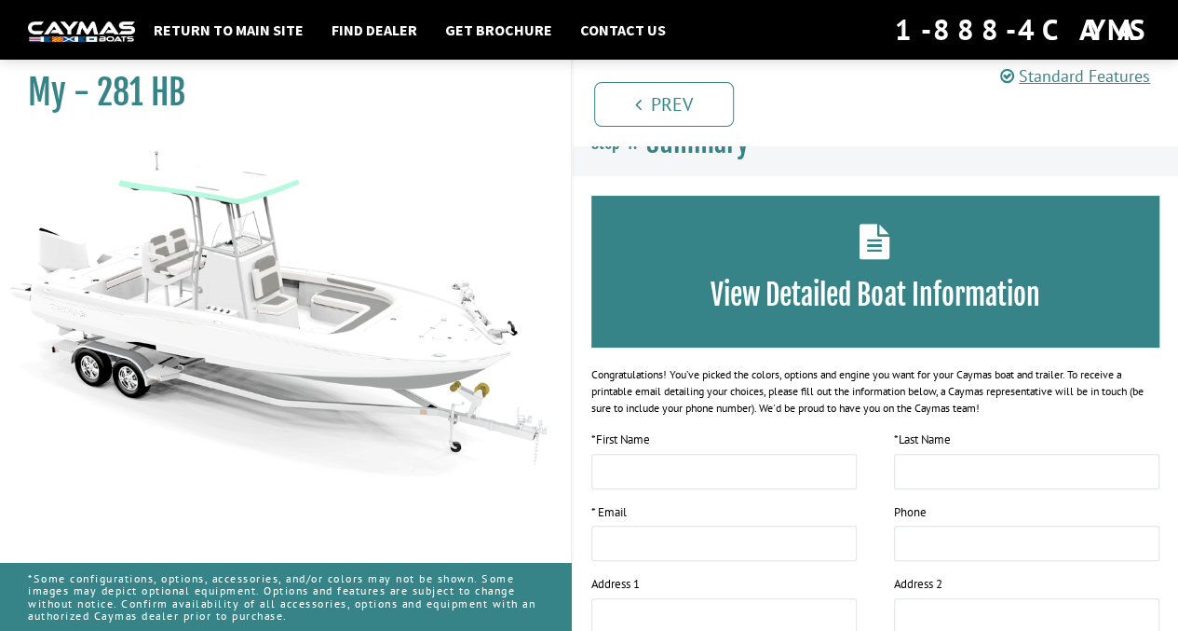
scroll to position [0, 0]
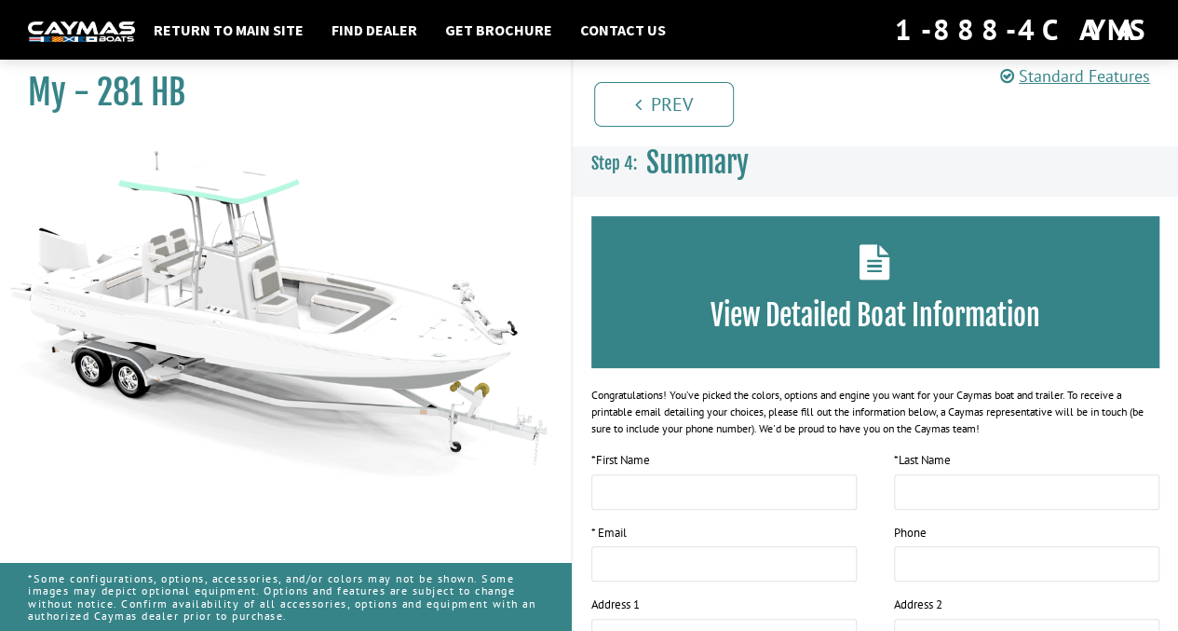
click at [635, 111] on icon "Pagination" at bounding box center [638, 104] width 7 height 19
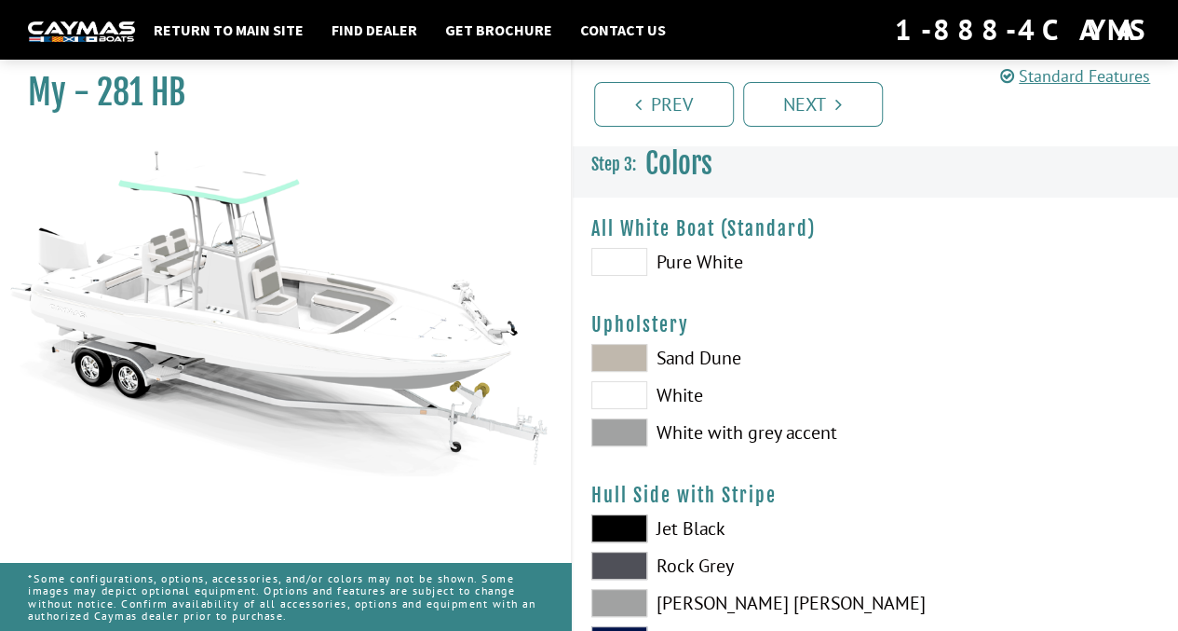
click at [635, 111] on icon "Pagination" at bounding box center [638, 104] width 7 height 19
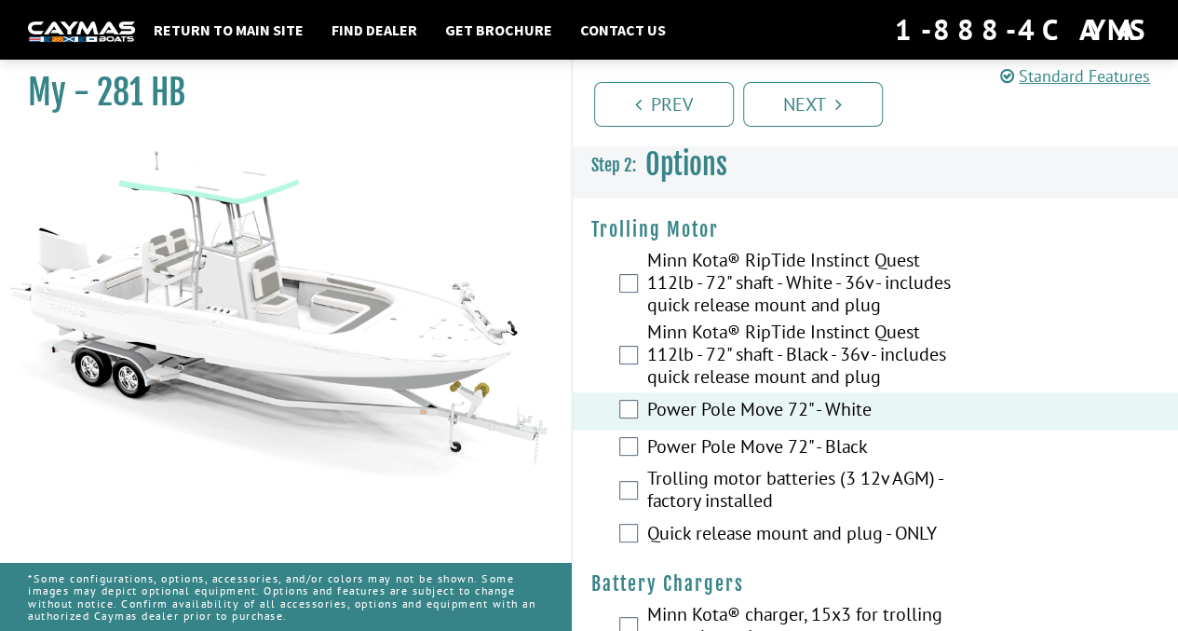
click at [673, 114] on link "Prev" at bounding box center [664, 104] width 140 height 45
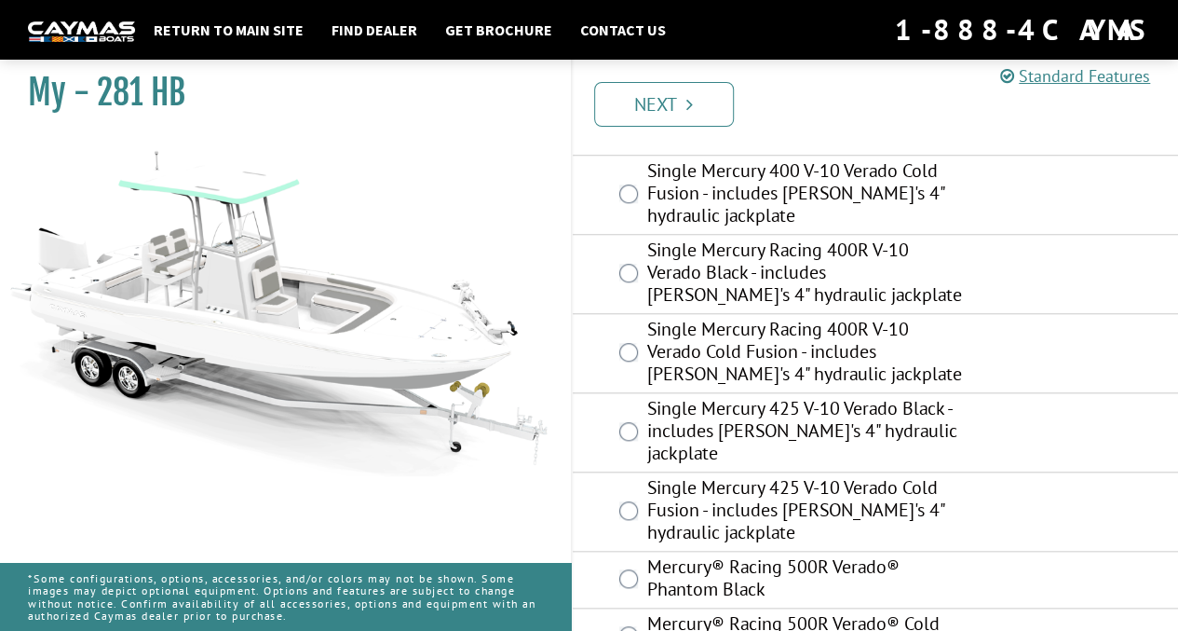
scroll to position [831, 0]
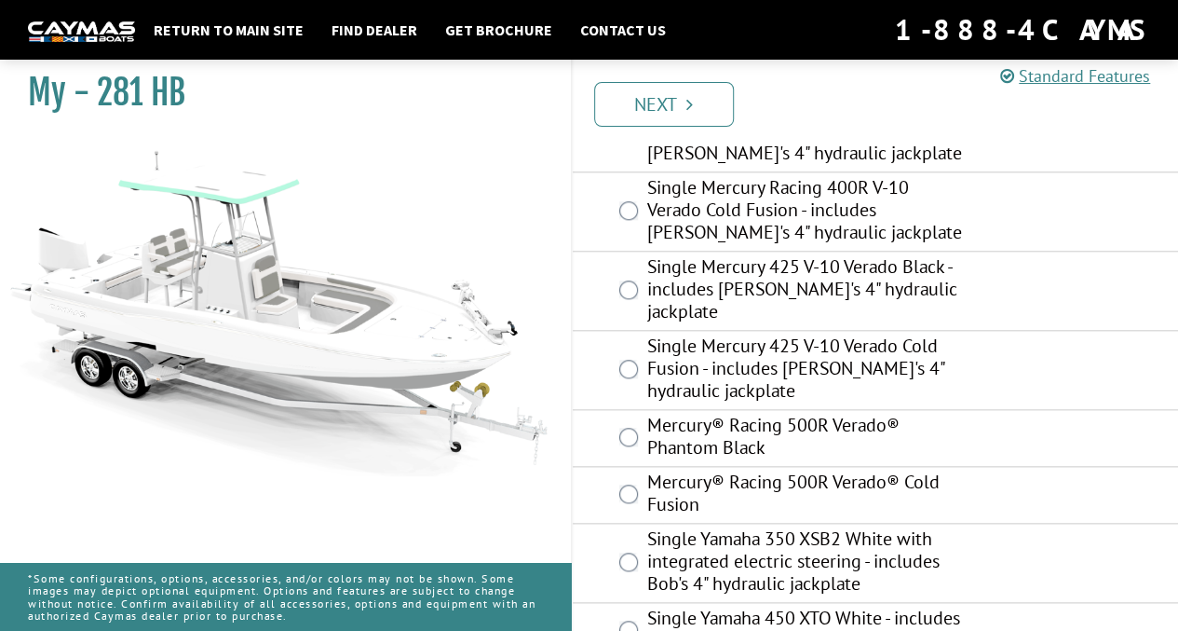
click at [699, 90] on link "Next" at bounding box center [664, 104] width 140 height 45
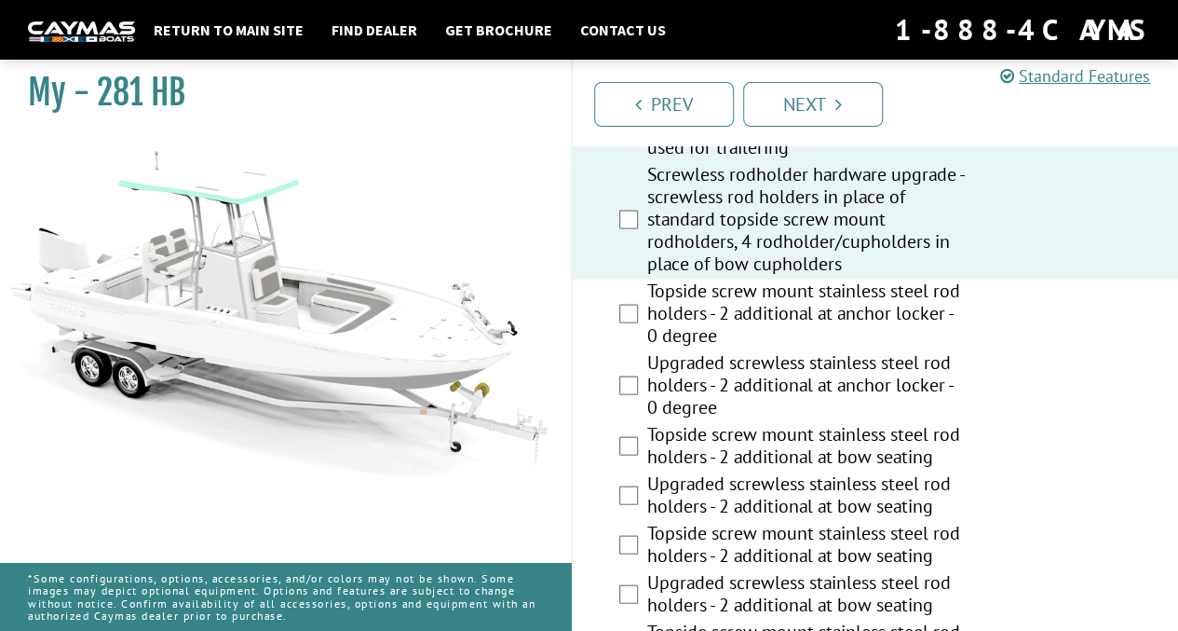
scroll to position [1837, 0]
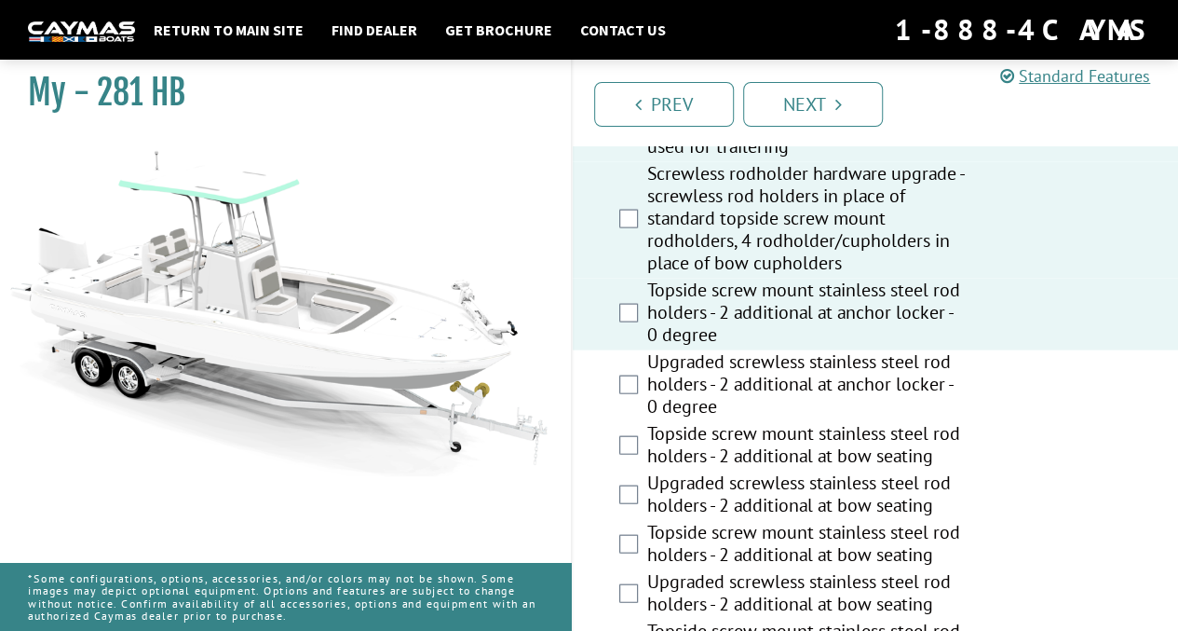
click at [628, 368] on div "Upgraded screwless stainless steel rod holders - 2 additional at anchor locker …" at bounding box center [876, 386] width 606 height 72
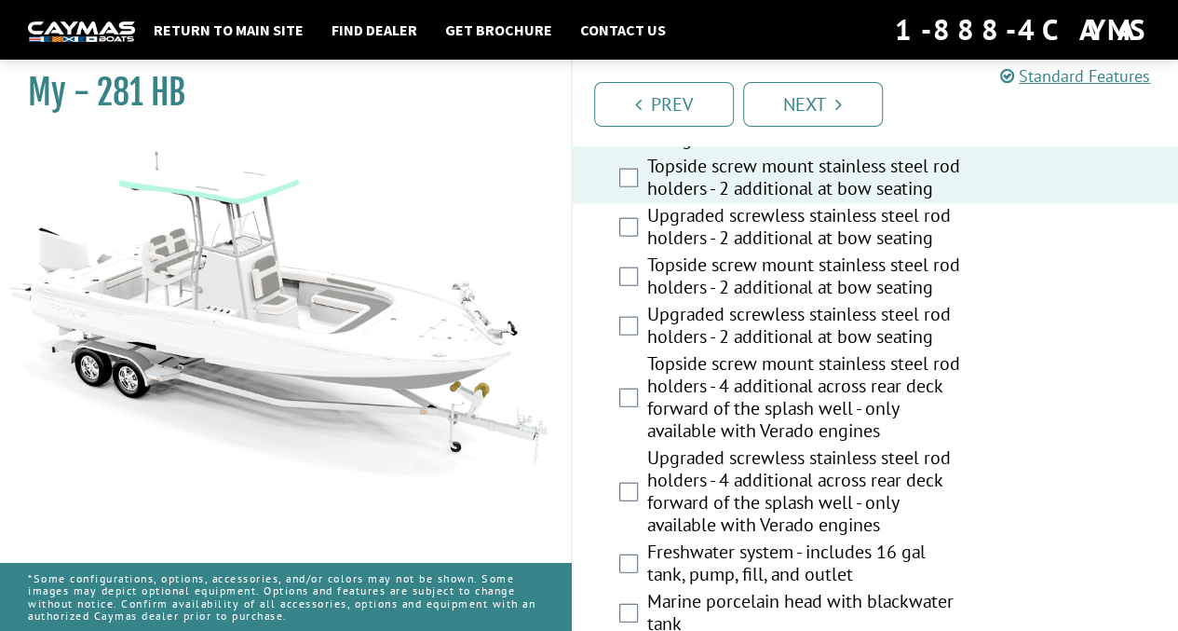
scroll to position [2106, 0]
click at [627, 359] on div "Topside screw mount stainless steel rod holders - 4 additional across rear deck…" at bounding box center [876, 397] width 606 height 94
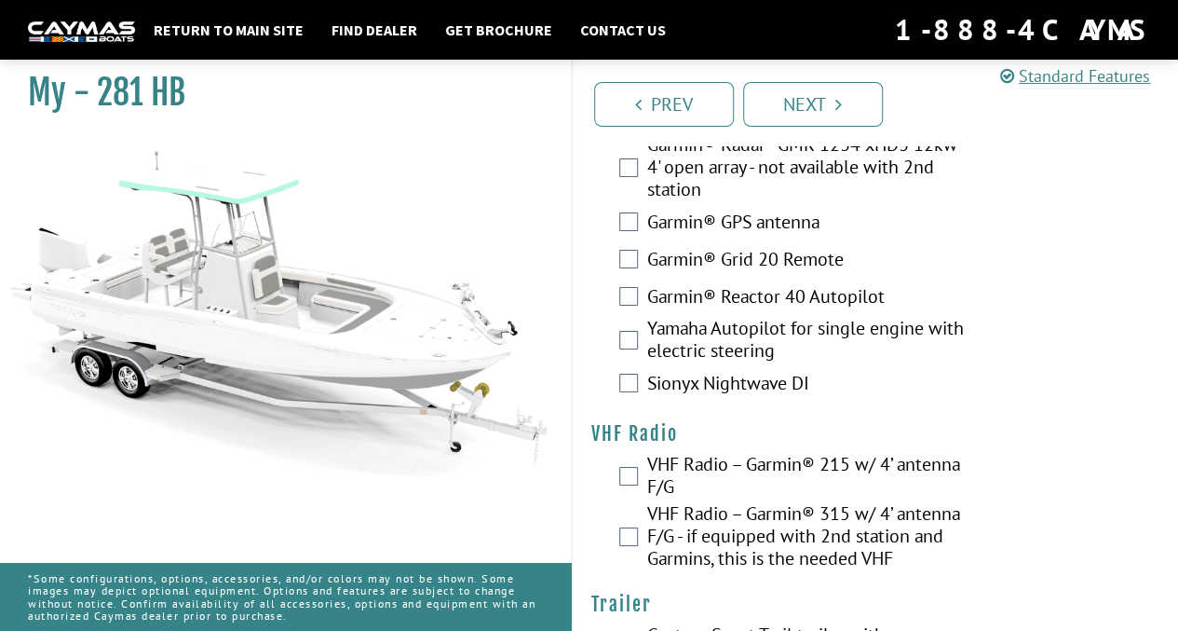
scroll to position [6859, 0]
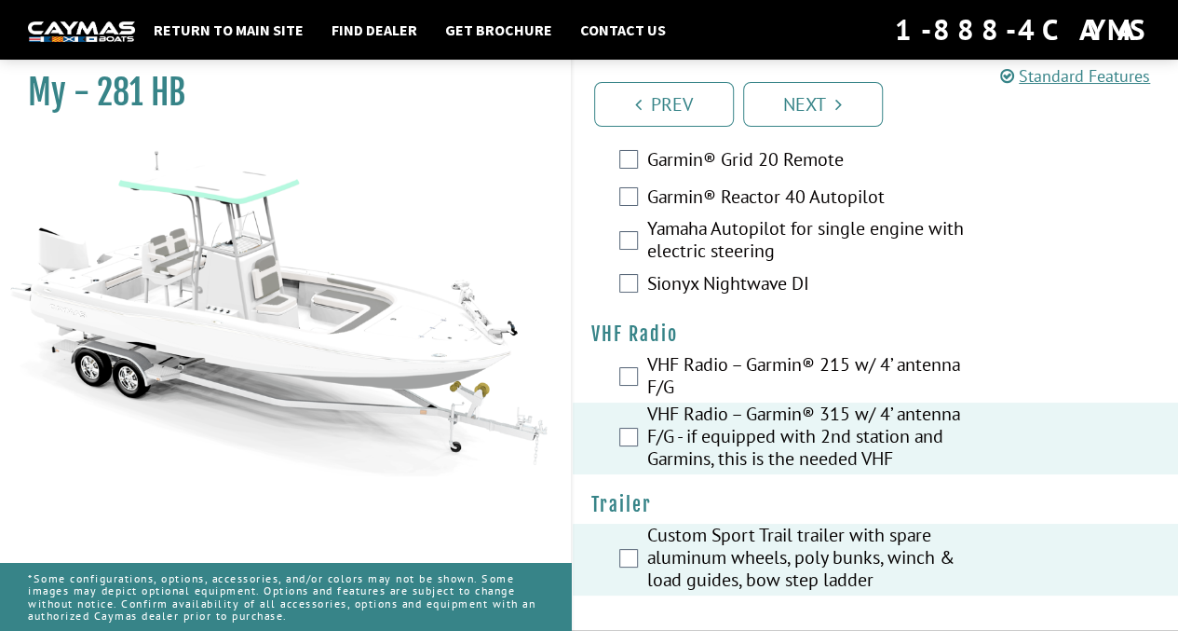
click at [850, 120] on link "Next" at bounding box center [813, 104] width 140 height 45
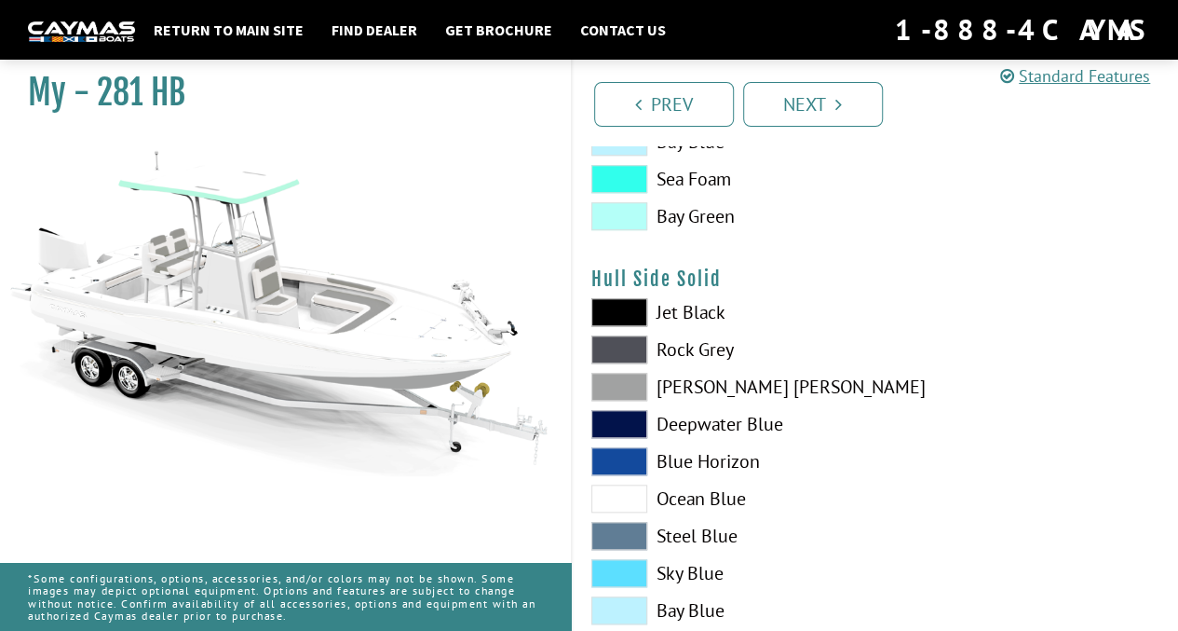
scroll to position [594, 0]
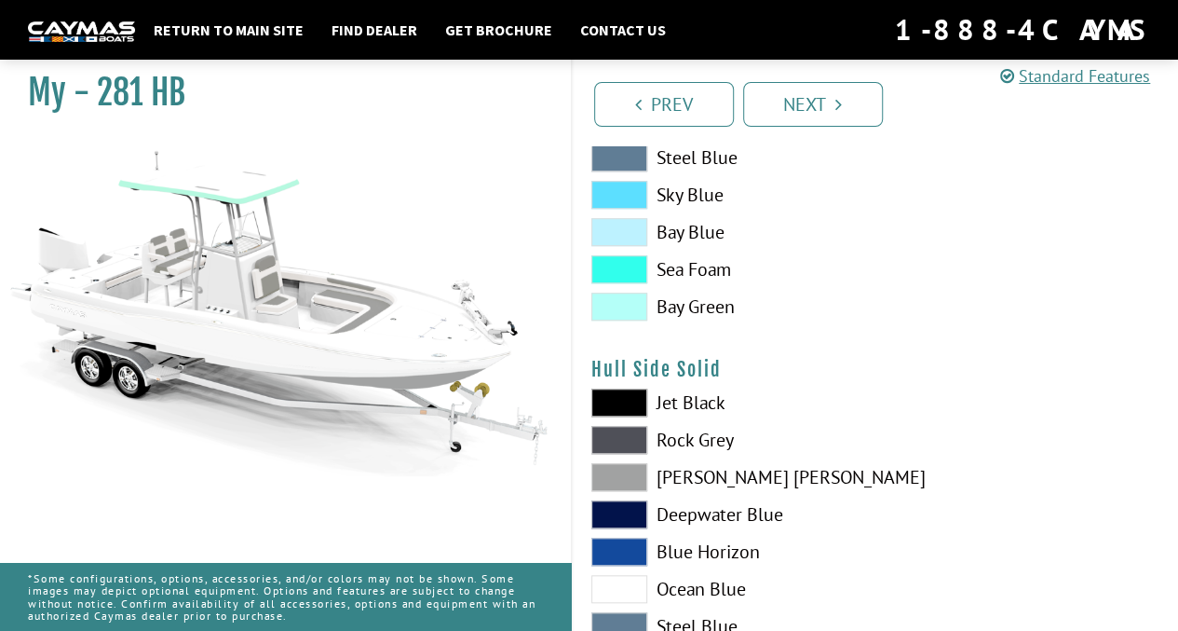
click at [628, 271] on span at bounding box center [619, 269] width 56 height 28
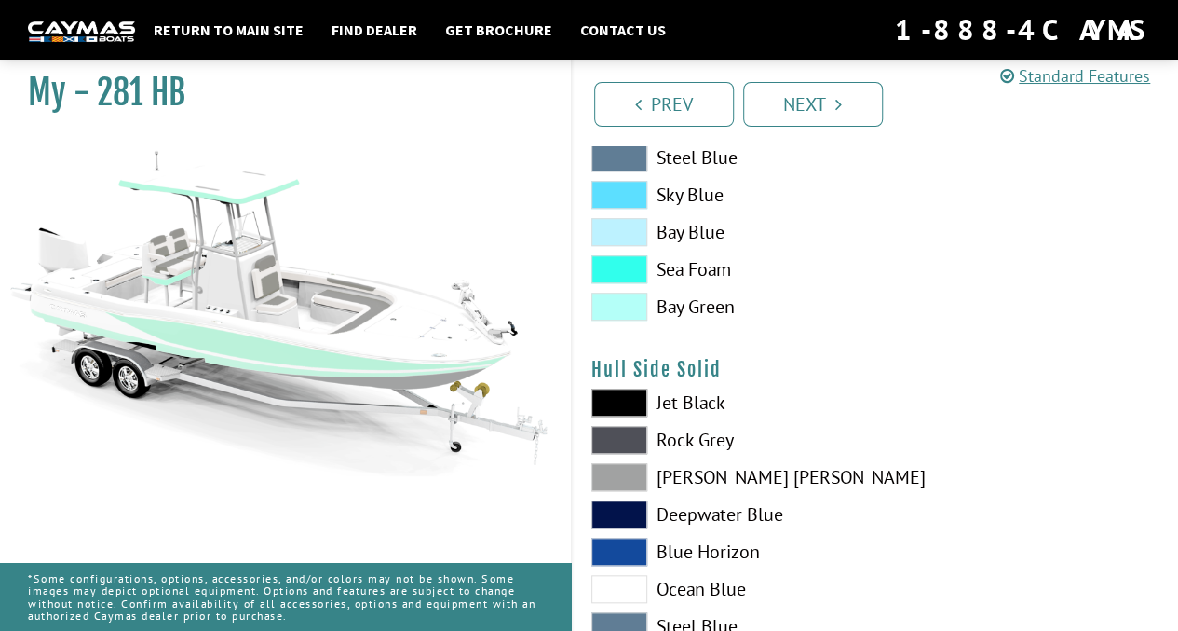
click at [628, 271] on span at bounding box center [619, 269] width 56 height 28
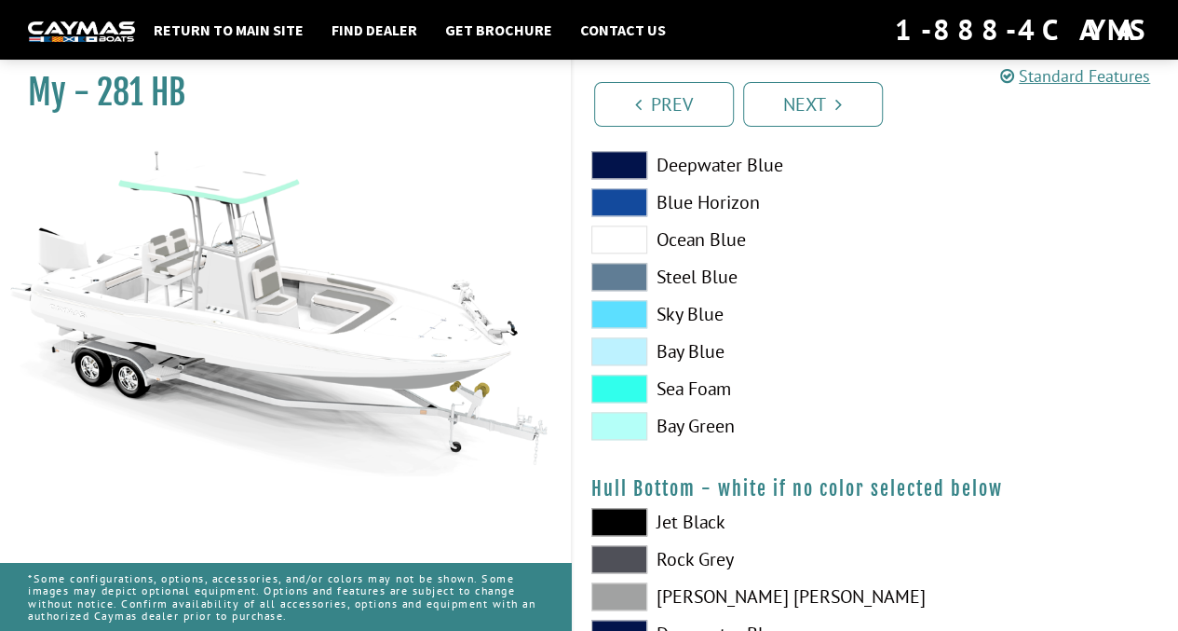
scroll to position [945, 0]
click at [620, 394] on span at bounding box center [619, 388] width 56 height 28
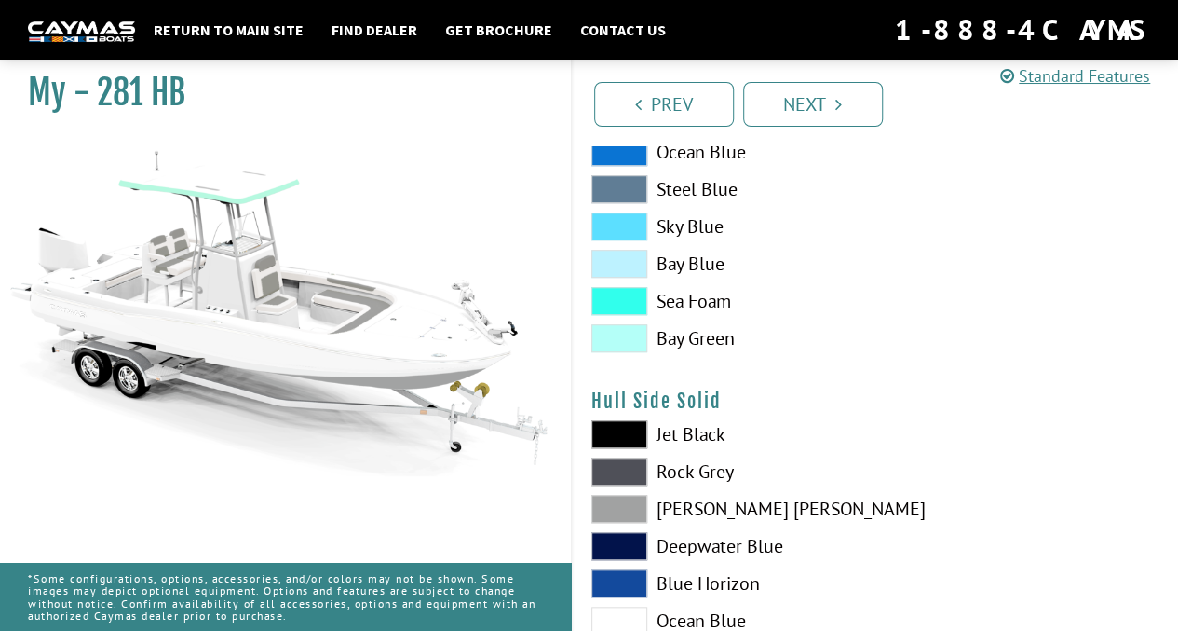
scroll to position [562, 0]
click at [616, 435] on span at bounding box center [619, 435] width 56 height 28
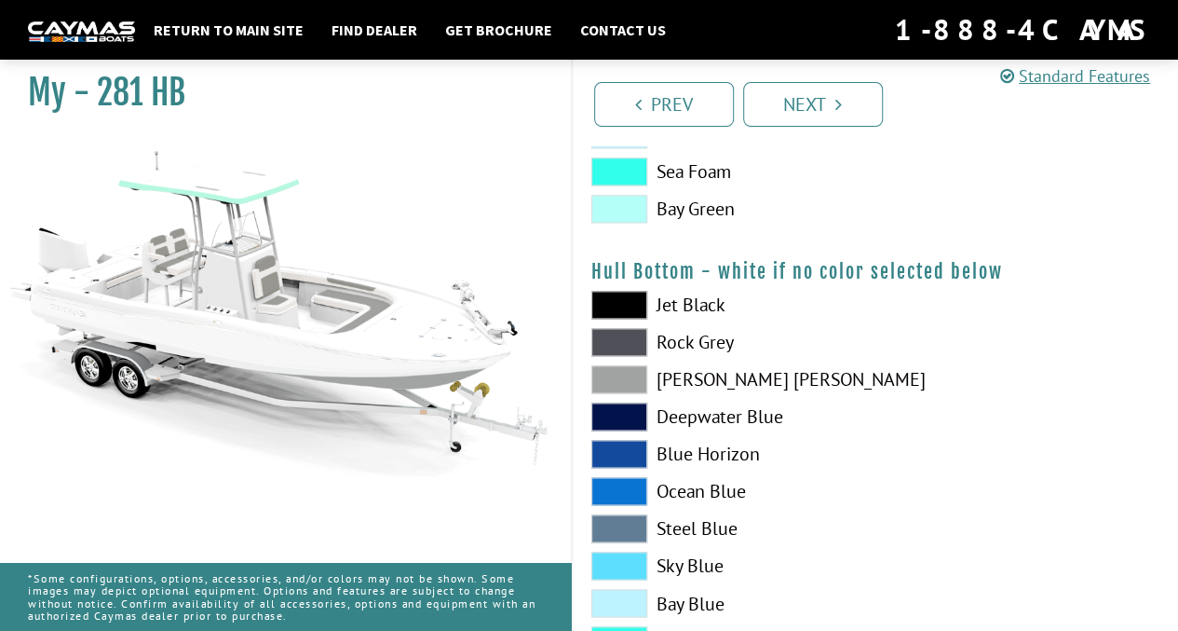
scroll to position [1163, 0]
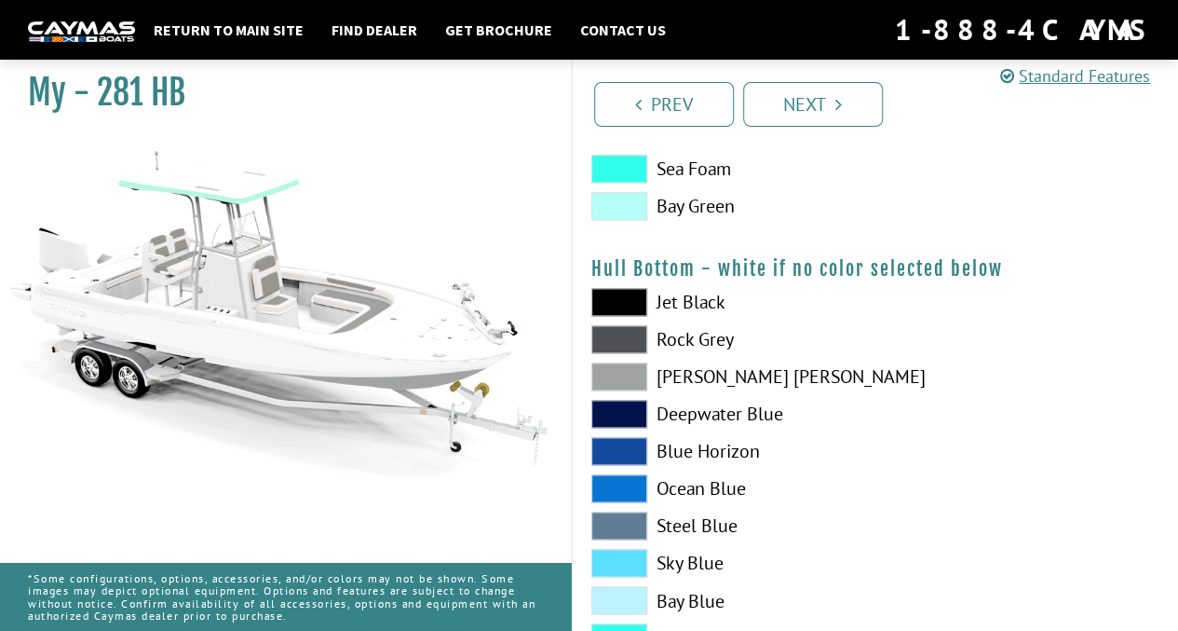
click at [622, 380] on span at bounding box center [619, 376] width 56 height 28
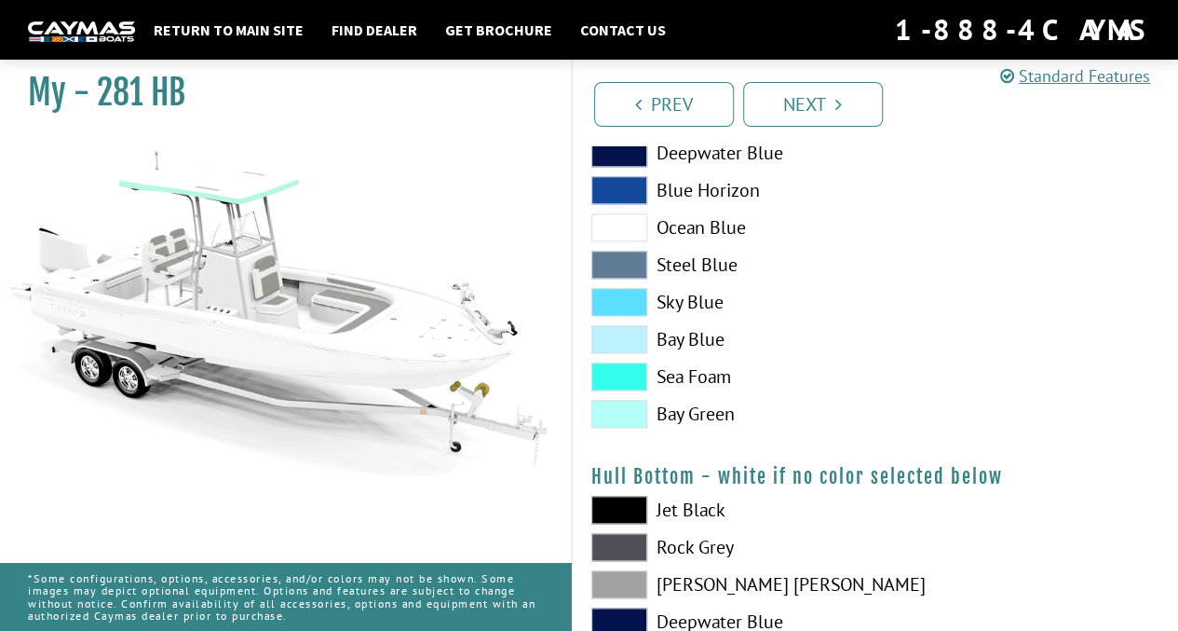
scroll to position [955, 0]
click at [631, 373] on span at bounding box center [619, 377] width 56 height 28
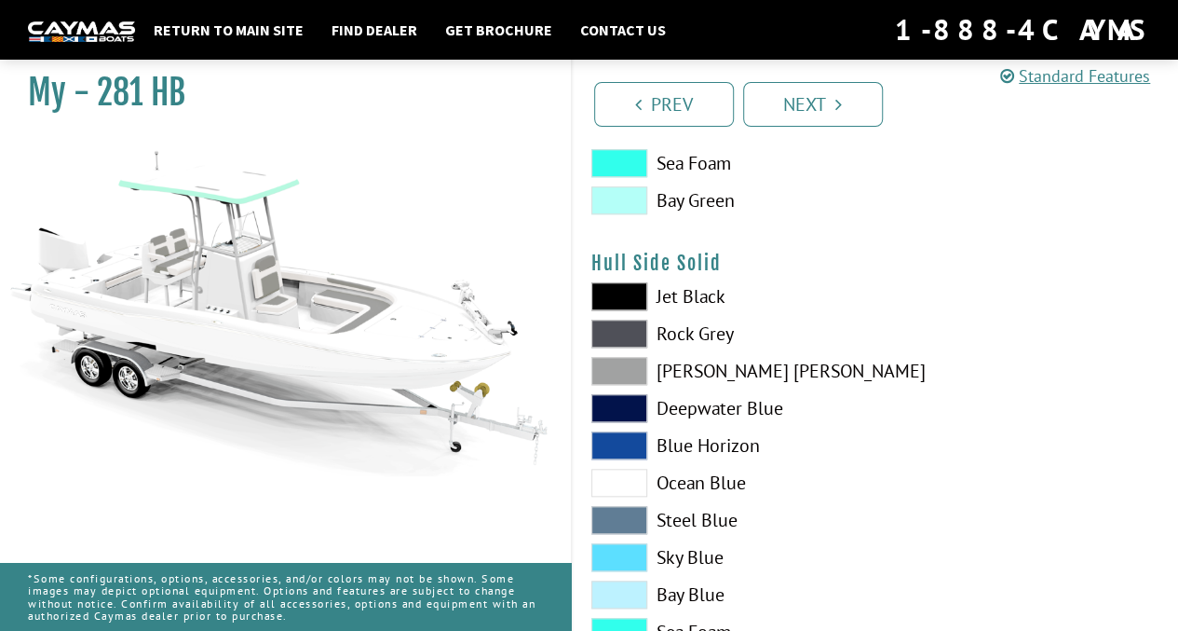
scroll to position [700, 0]
click at [624, 370] on span at bounding box center [619, 372] width 56 height 28
click at [637, 303] on span at bounding box center [619, 297] width 56 height 28
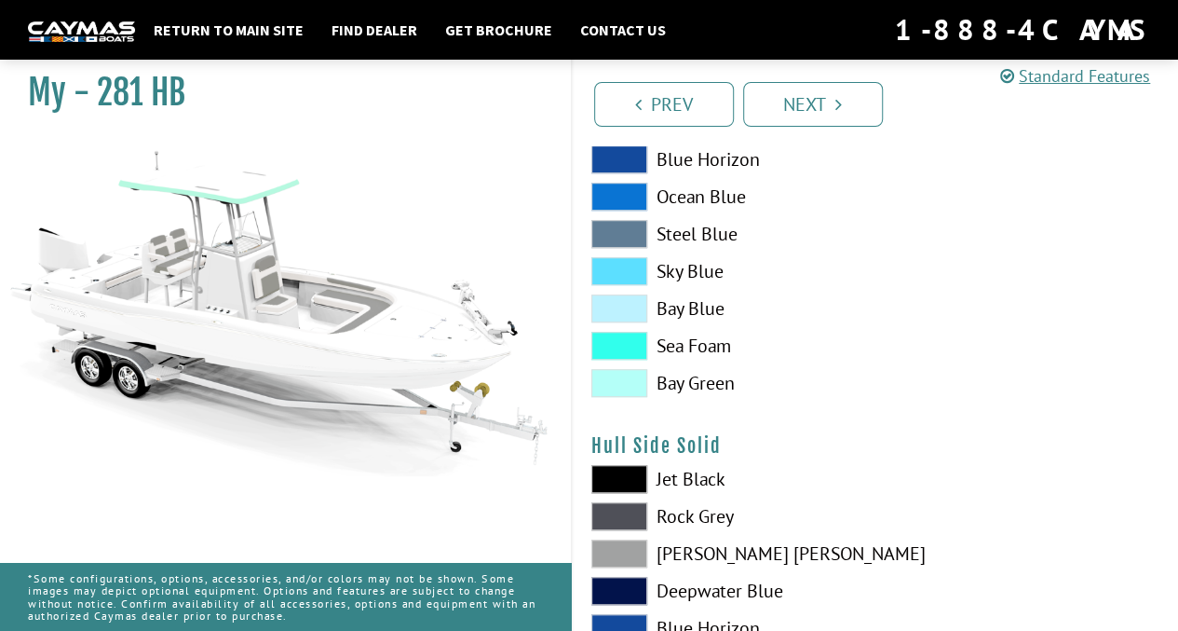
scroll to position [474, 0]
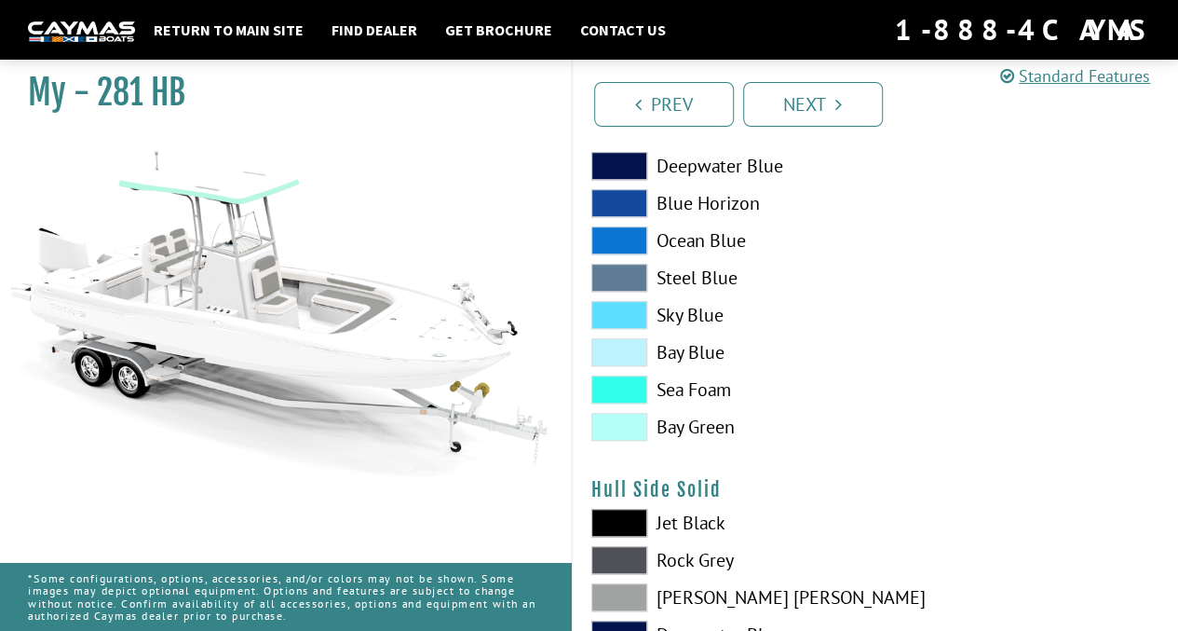
click at [619, 392] on span at bounding box center [619, 389] width 56 height 28
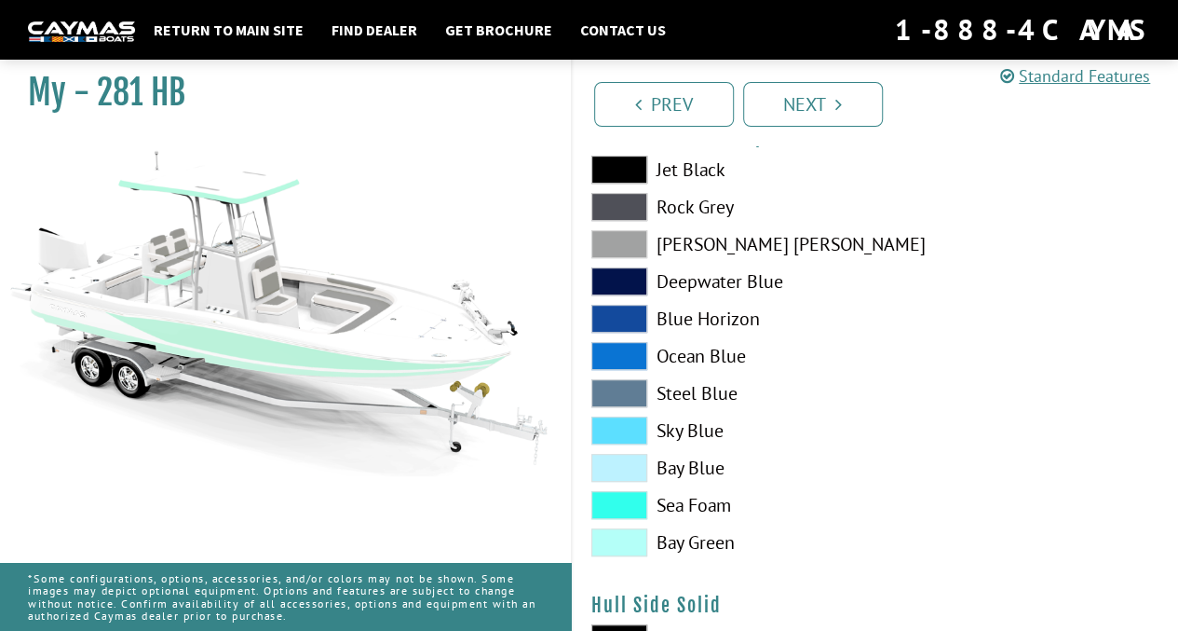
scroll to position [356, 0]
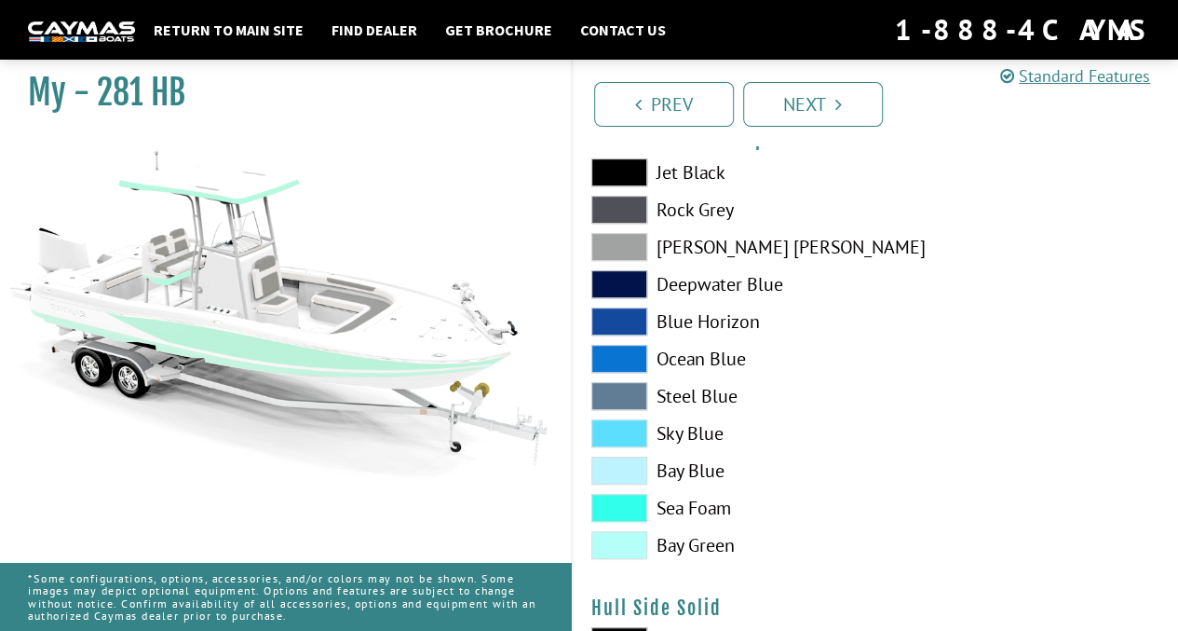
click at [640, 314] on span at bounding box center [619, 321] width 56 height 28
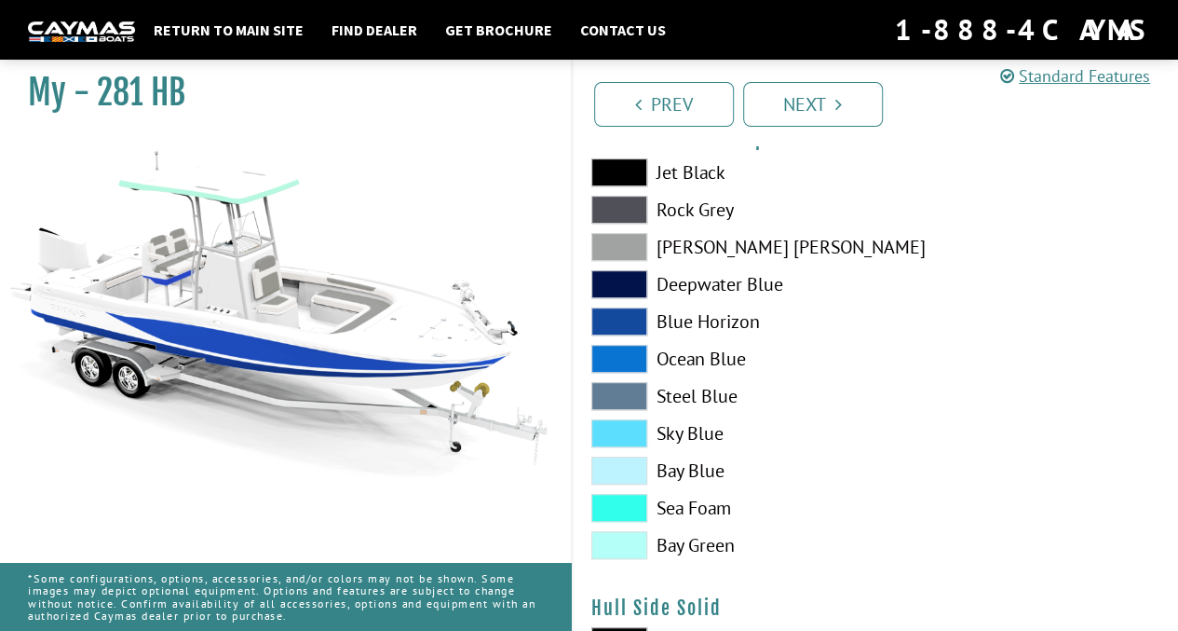
click at [624, 251] on span at bounding box center [619, 247] width 56 height 28
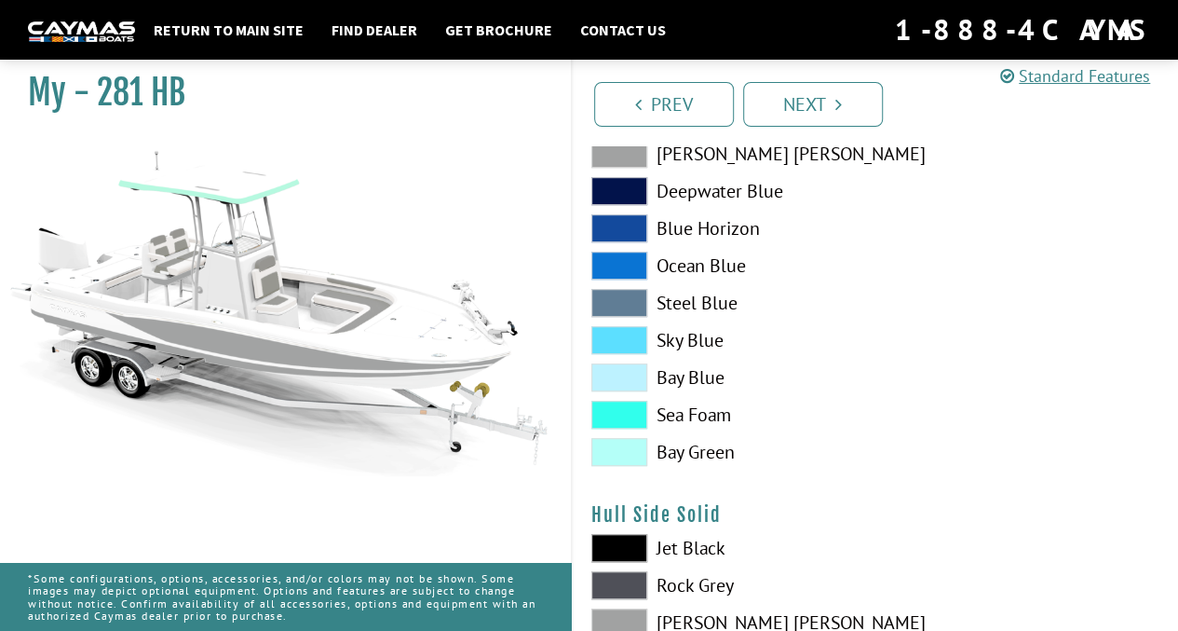
scroll to position [313, 0]
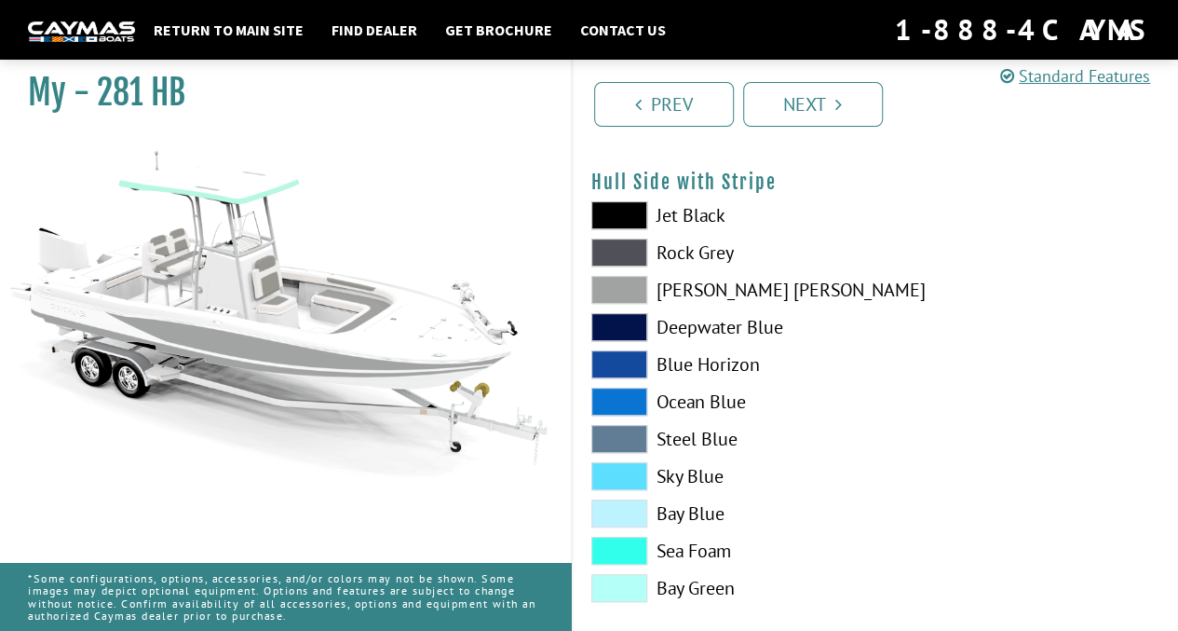
click at [619, 552] on span at bounding box center [619, 551] width 56 height 28
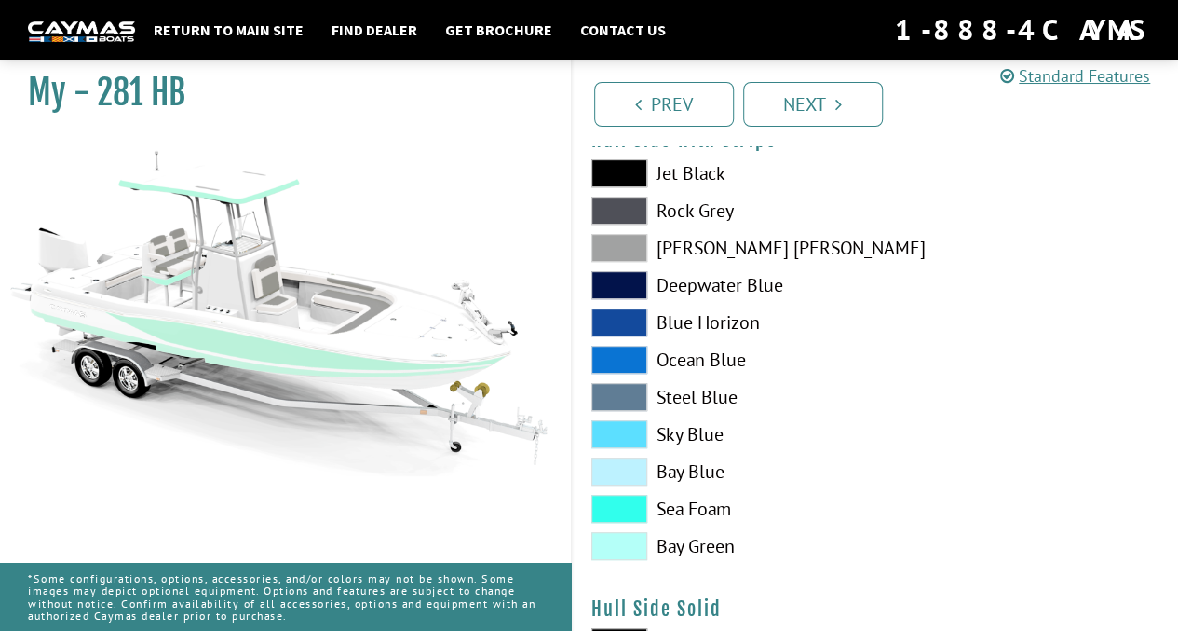
scroll to position [358, 0]
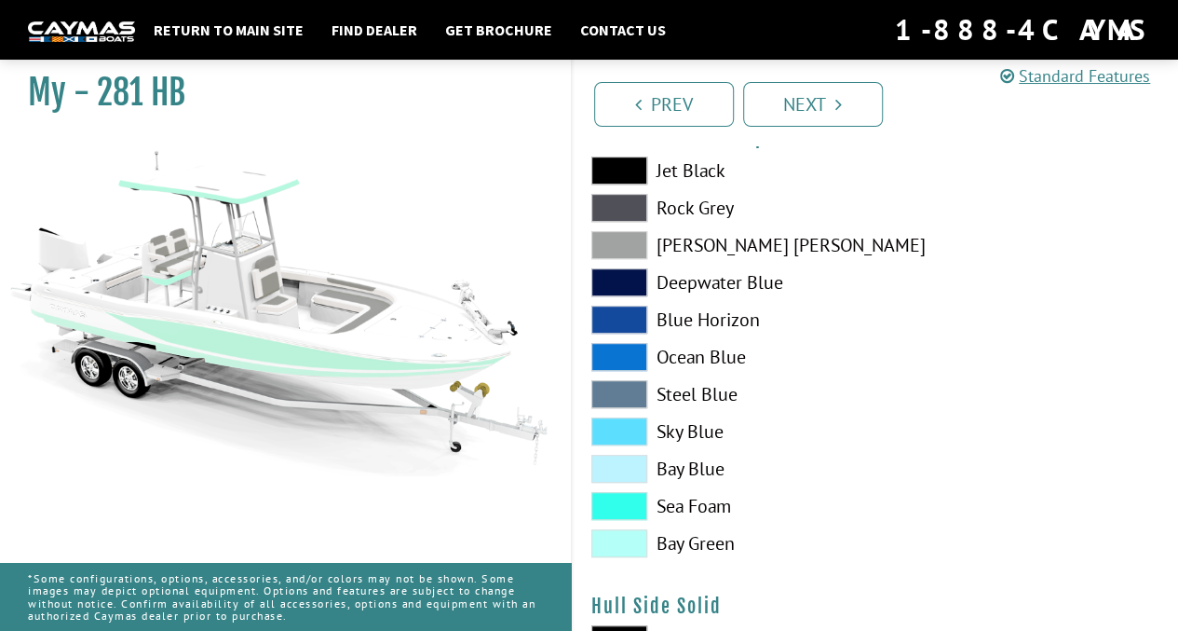
click at [623, 501] on span at bounding box center [619, 506] width 56 height 28
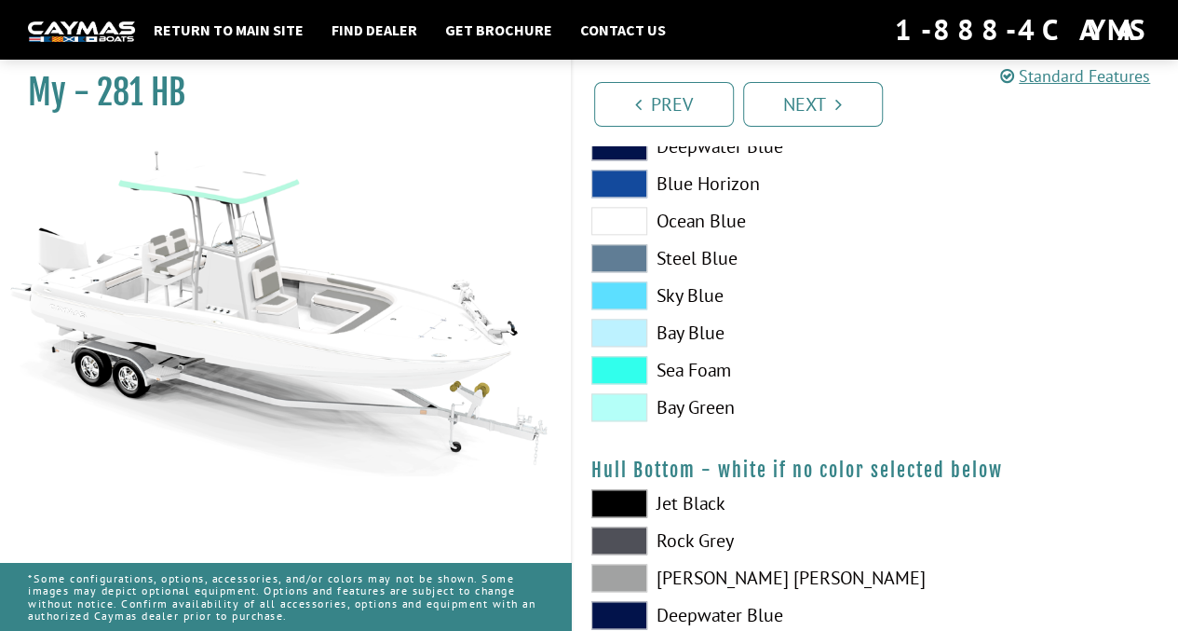
scroll to position [963, 0]
click at [622, 537] on span at bounding box center [619, 539] width 56 height 28
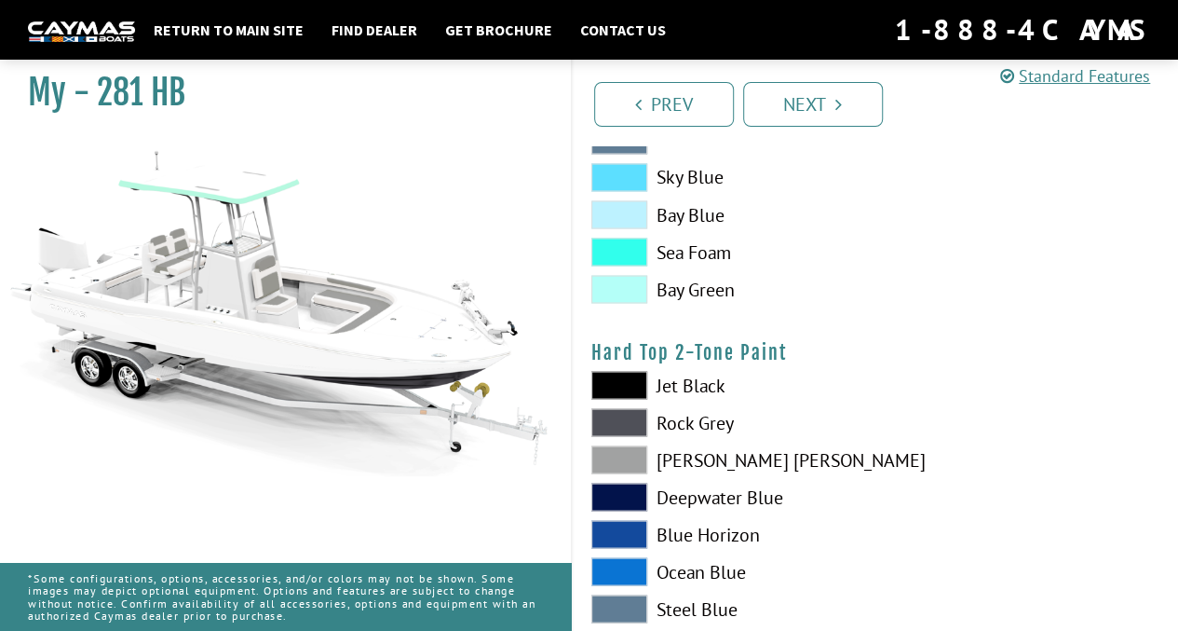
scroll to position [1602, 0]
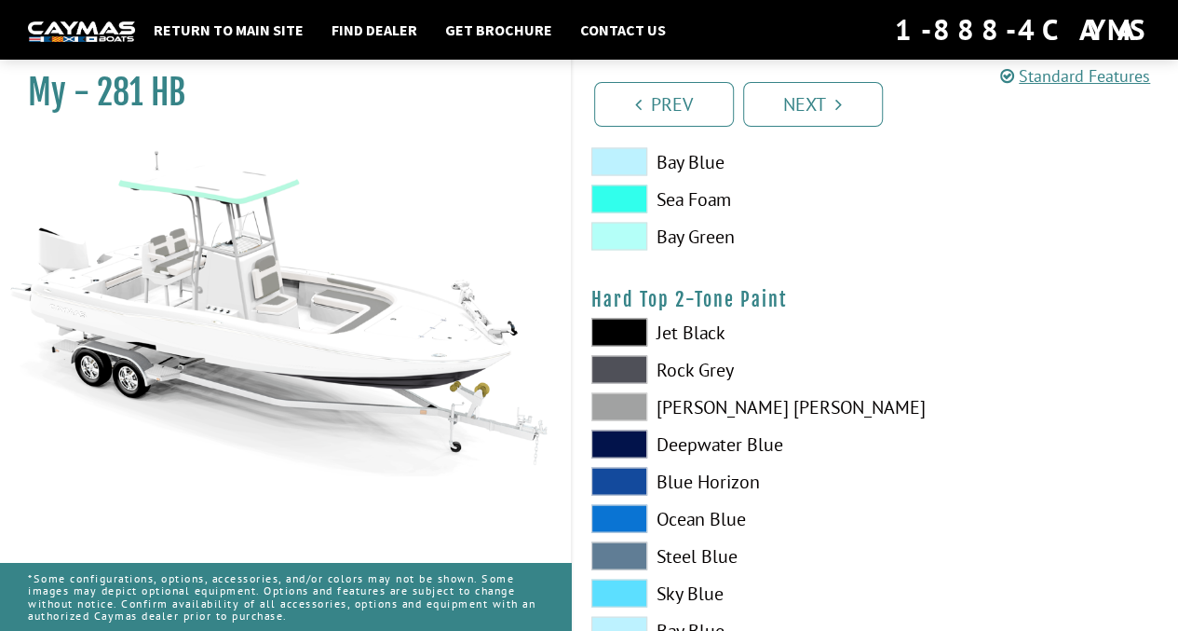
click at [627, 329] on span at bounding box center [619, 332] width 56 height 28
click at [630, 364] on span at bounding box center [619, 369] width 56 height 28
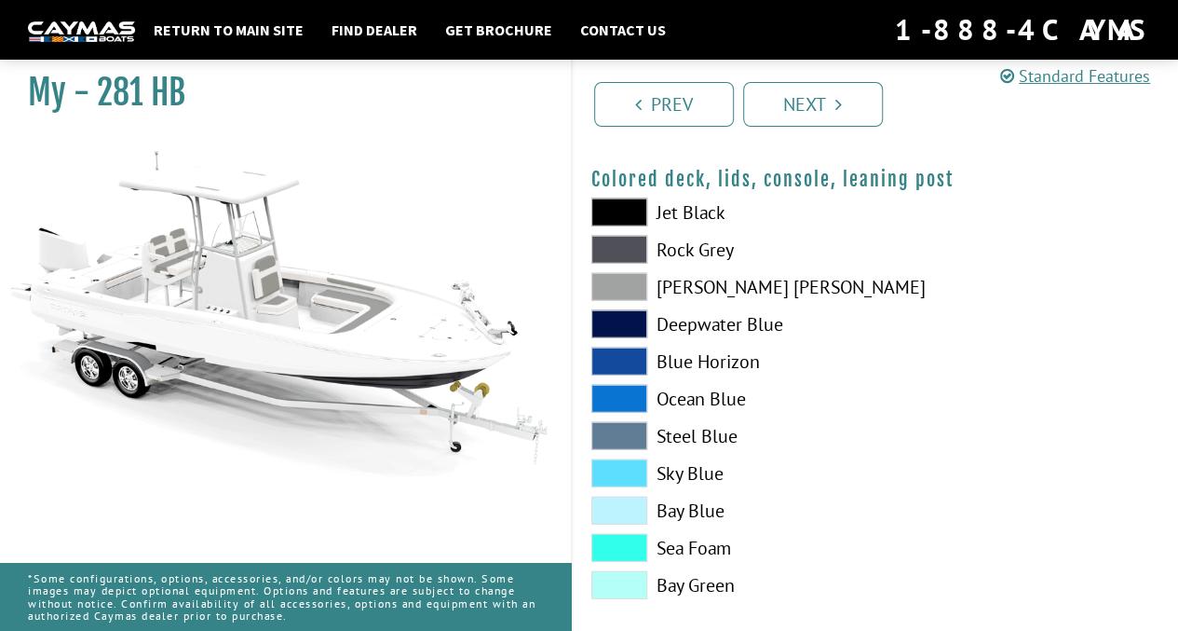
scroll to position [2210, 0]
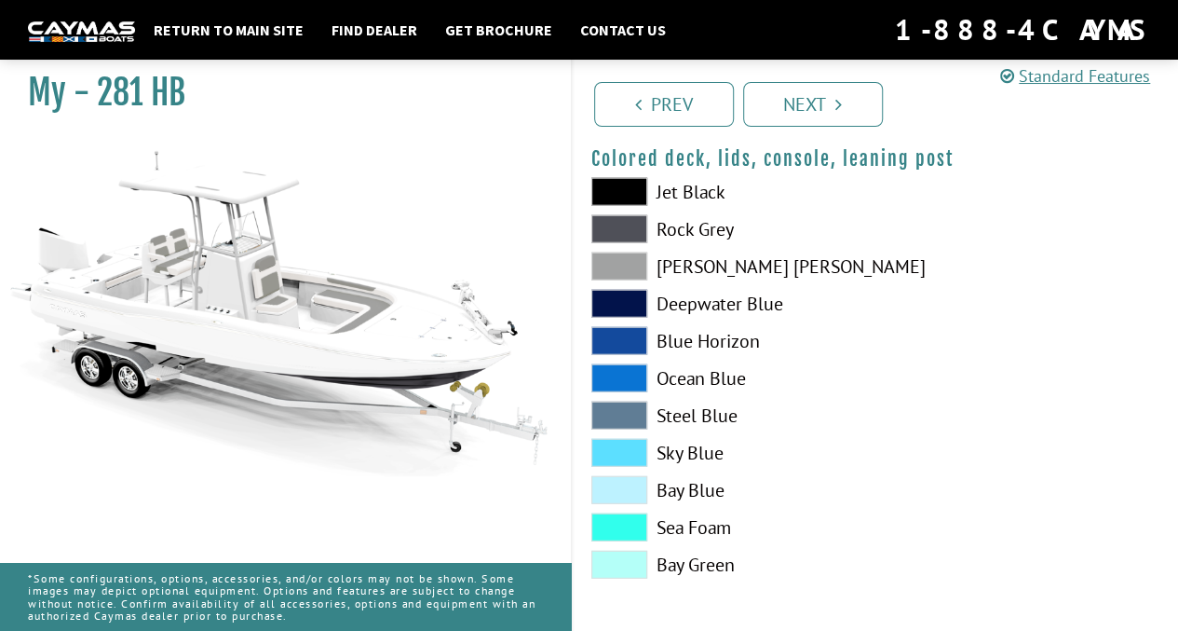
click at [825, 105] on link "Next" at bounding box center [813, 104] width 140 height 45
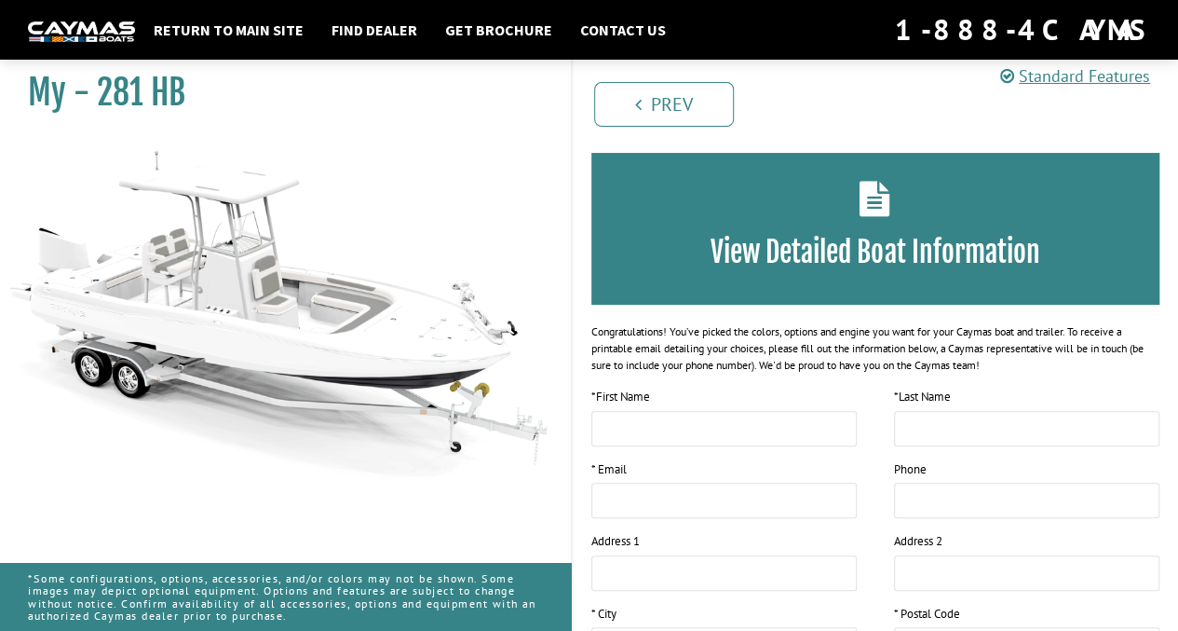
scroll to position [0, 0]
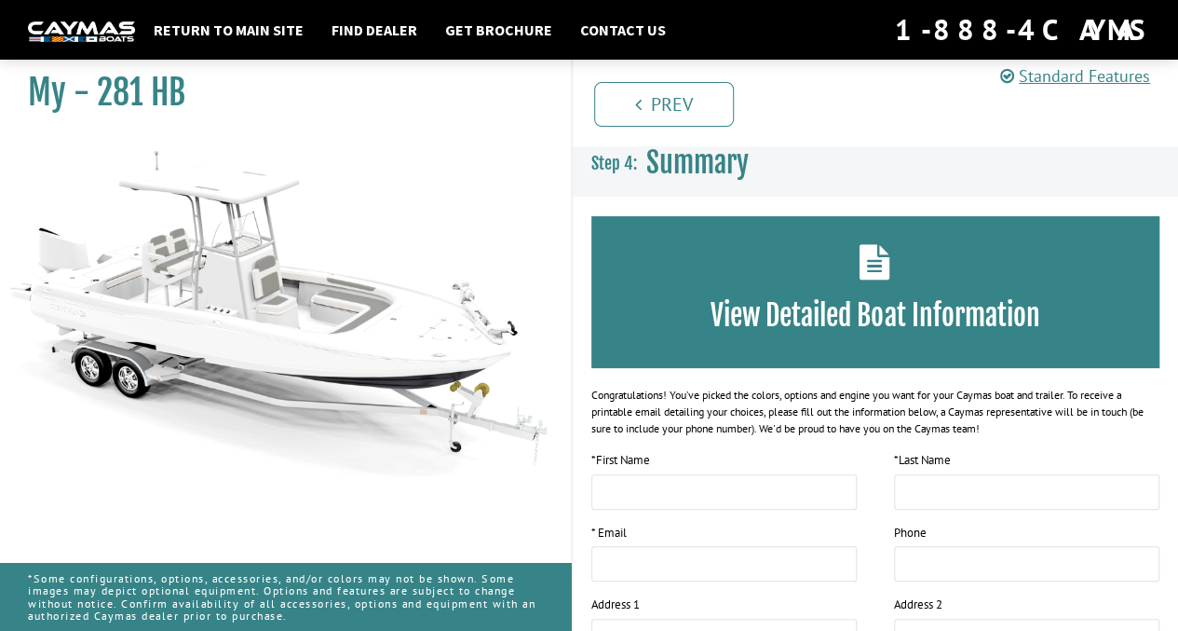
click at [263, 29] on link "Return to main site" at bounding box center [228, 30] width 169 height 24
